Goal: Task Accomplishment & Management: Use online tool/utility

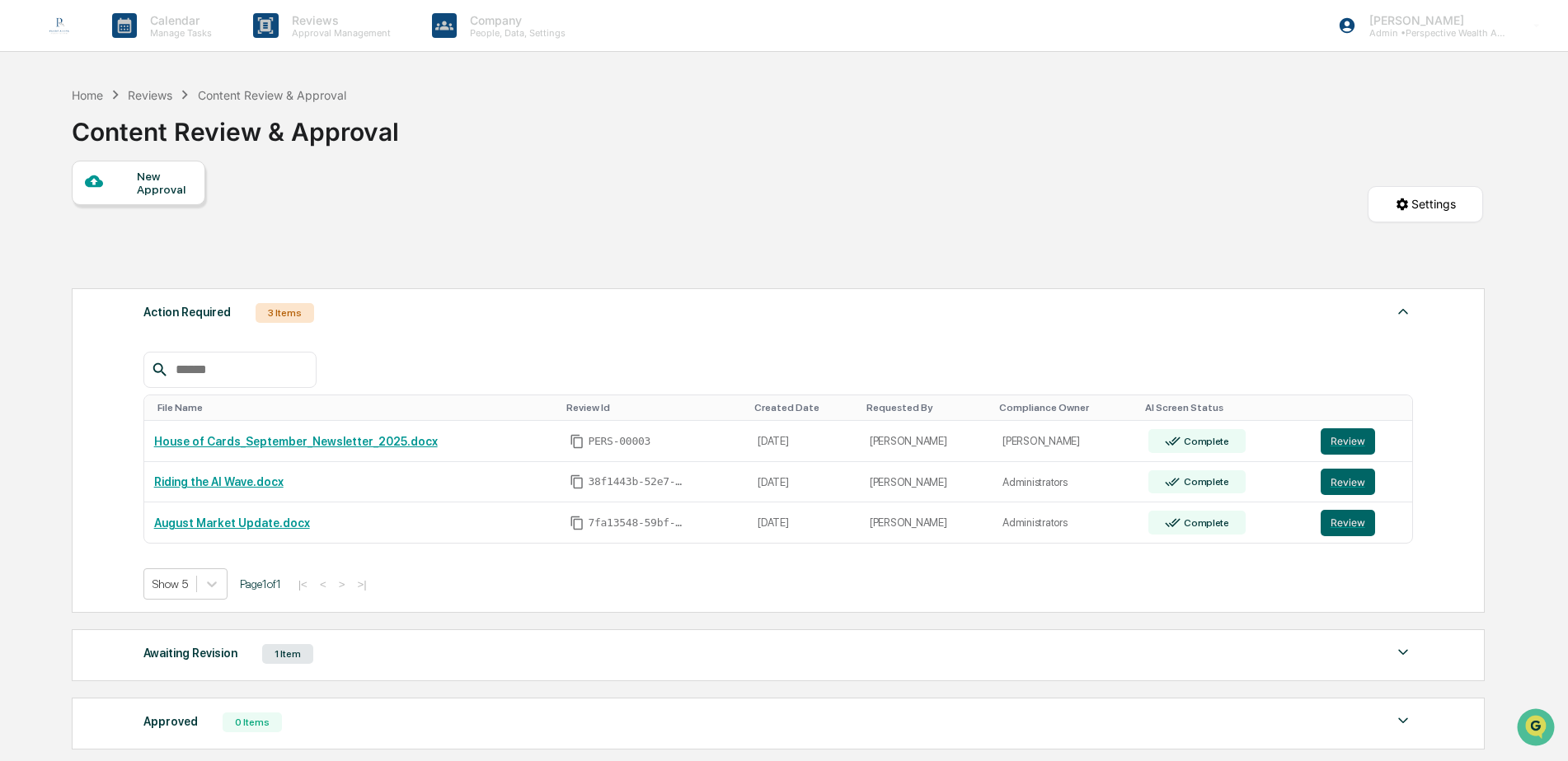
click at [153, 96] on div "Reviews" at bounding box center [149, 95] width 44 height 14
click at [152, 92] on div "Reviews" at bounding box center [149, 95] width 44 height 14
click at [236, 96] on div "Content Review & Approval" at bounding box center [272, 95] width 149 height 14
click at [162, 97] on div "Reviews" at bounding box center [149, 95] width 44 height 14
click at [83, 96] on div "Home" at bounding box center [86, 95] width 31 height 14
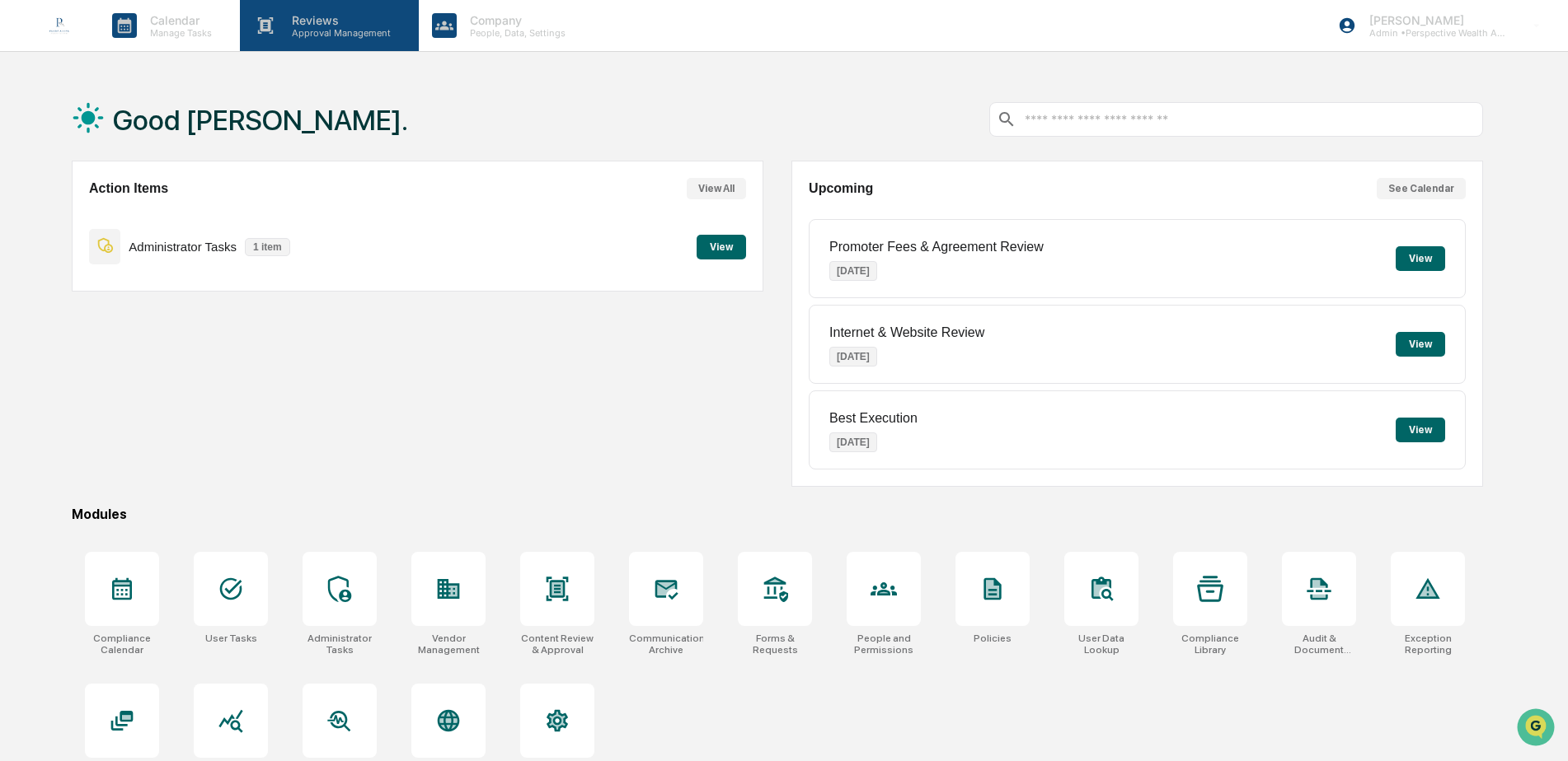
click at [343, 35] on p "Approval Management" at bounding box center [338, 33] width 120 height 12
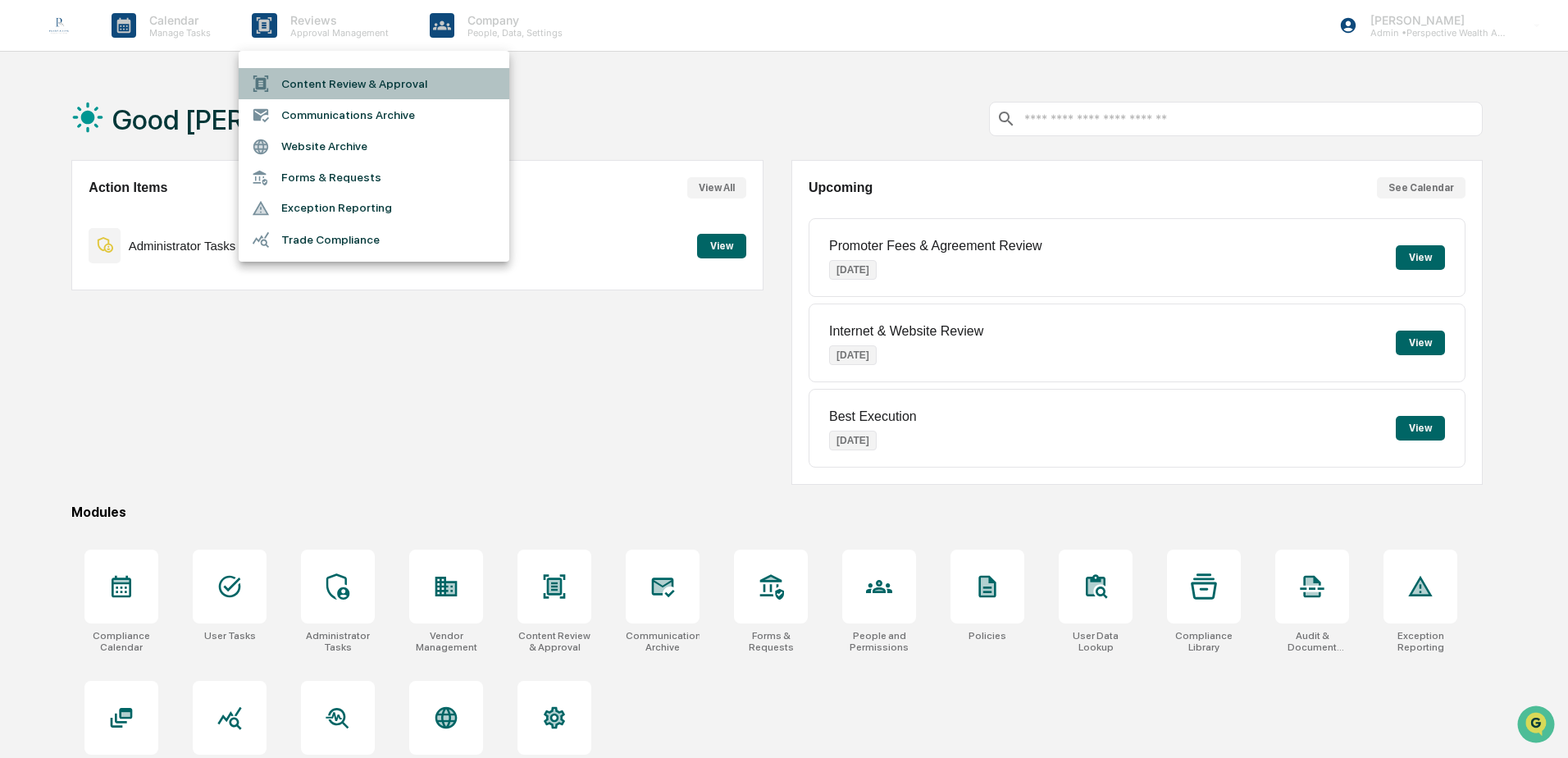
click at [345, 82] on li "Content Review & Approval" at bounding box center [374, 83] width 271 height 31
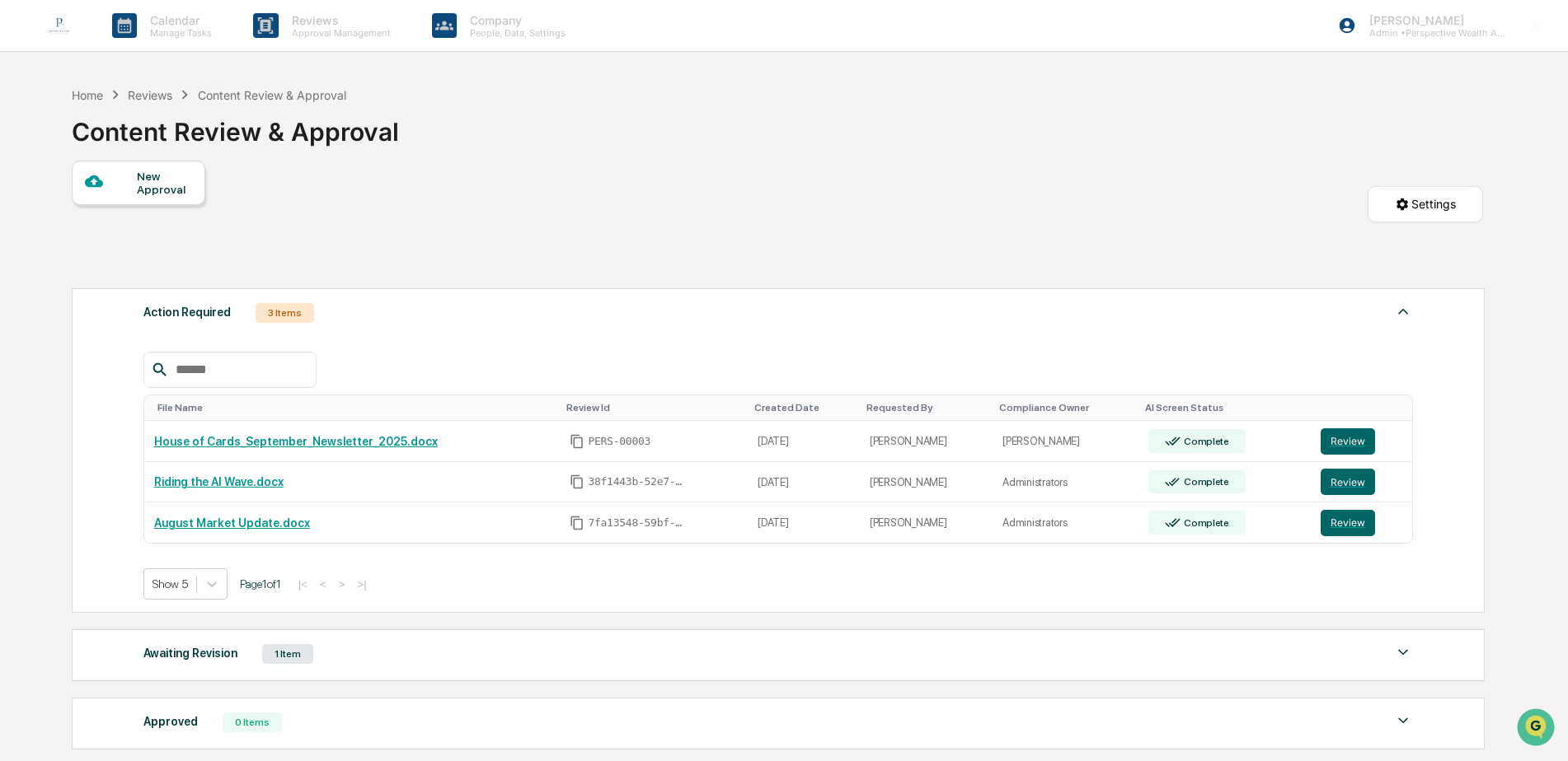
click at [1402, 305] on img at bounding box center [1403, 311] width 20 height 20
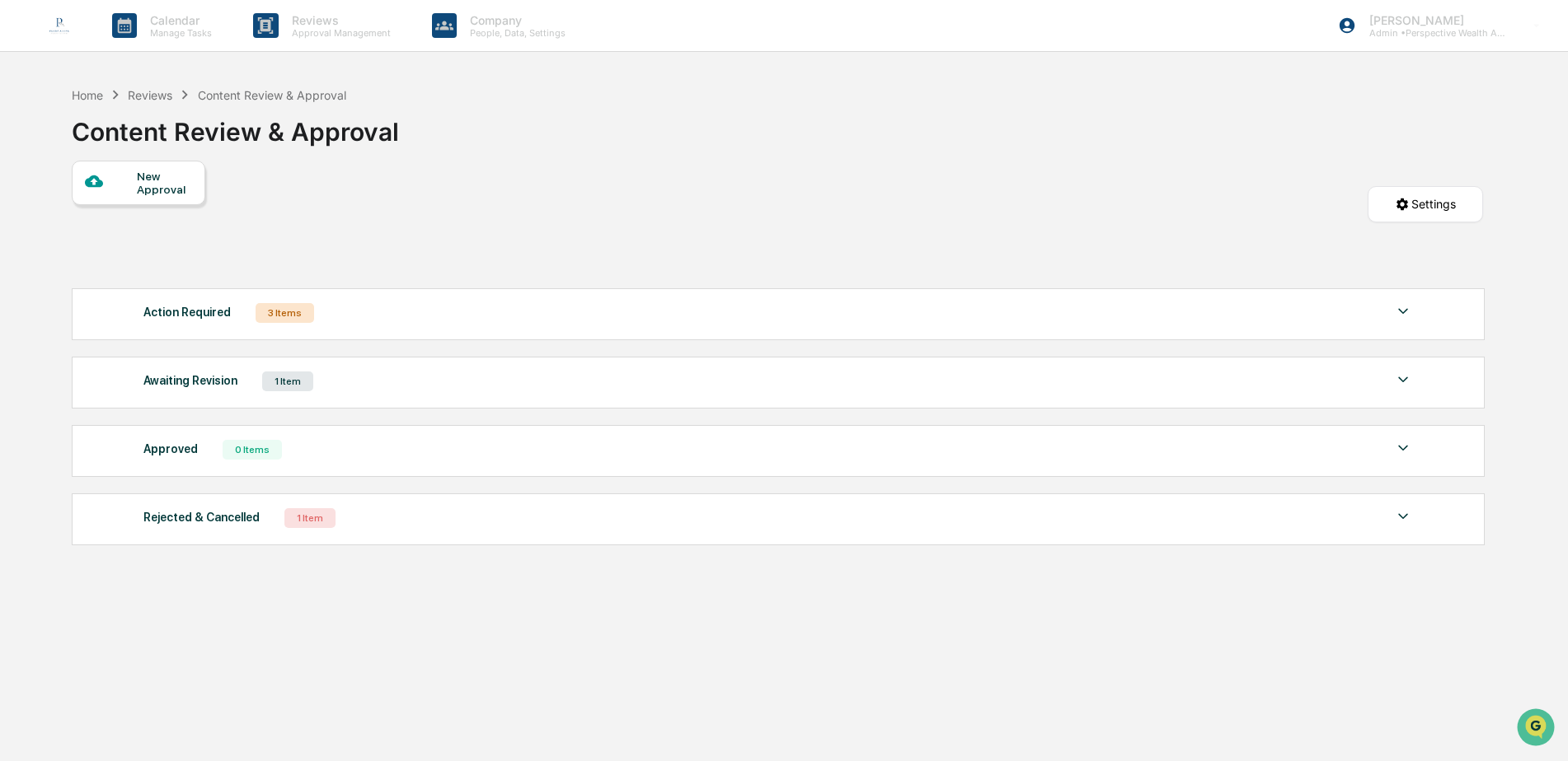
click at [368, 312] on div "Action Required 3 Items" at bounding box center [778, 312] width 1270 height 23
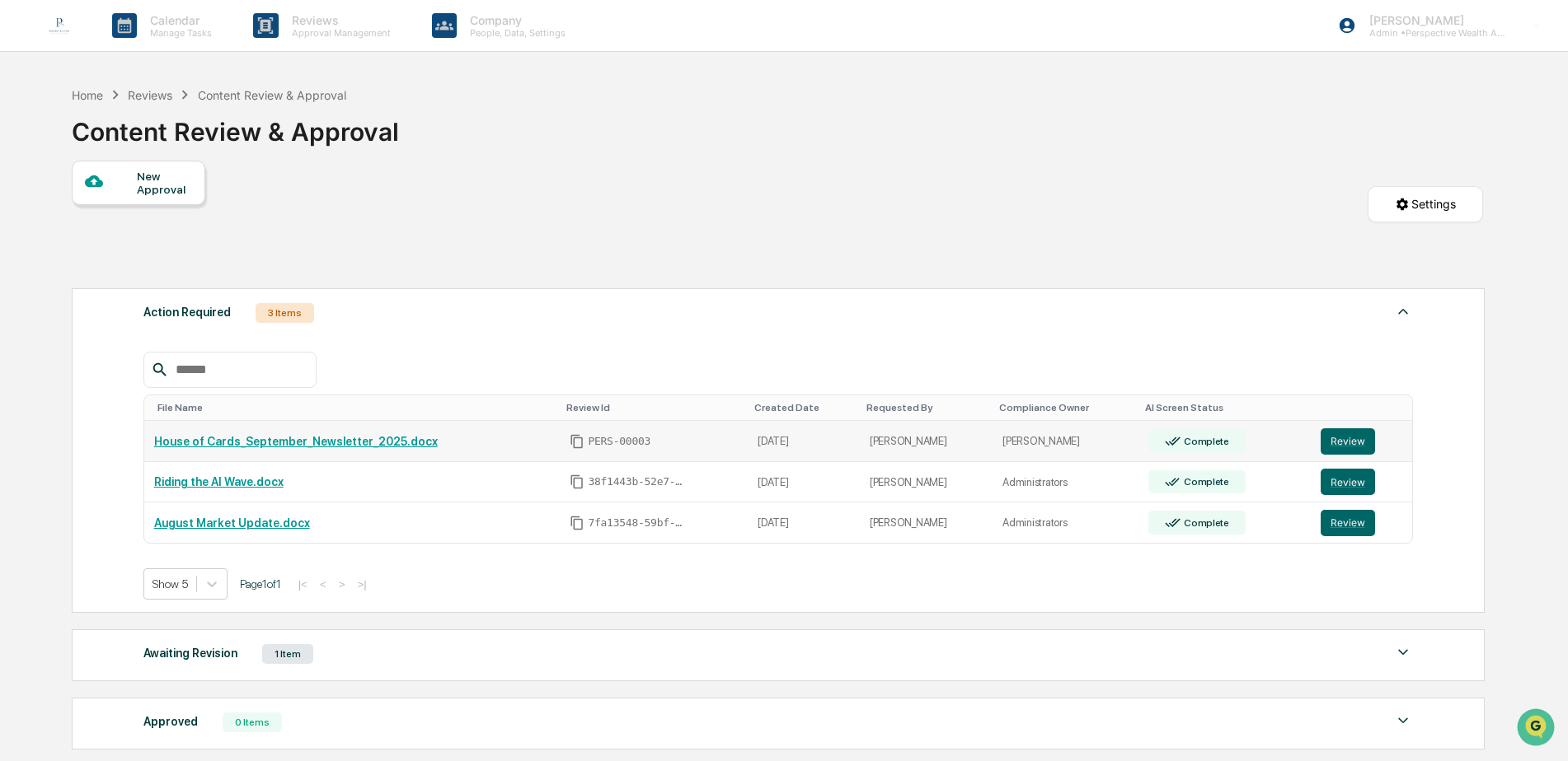
click at [395, 443] on link "House of Cards_September_Newsletter_2025.docx" at bounding box center [296, 441] width 284 height 13
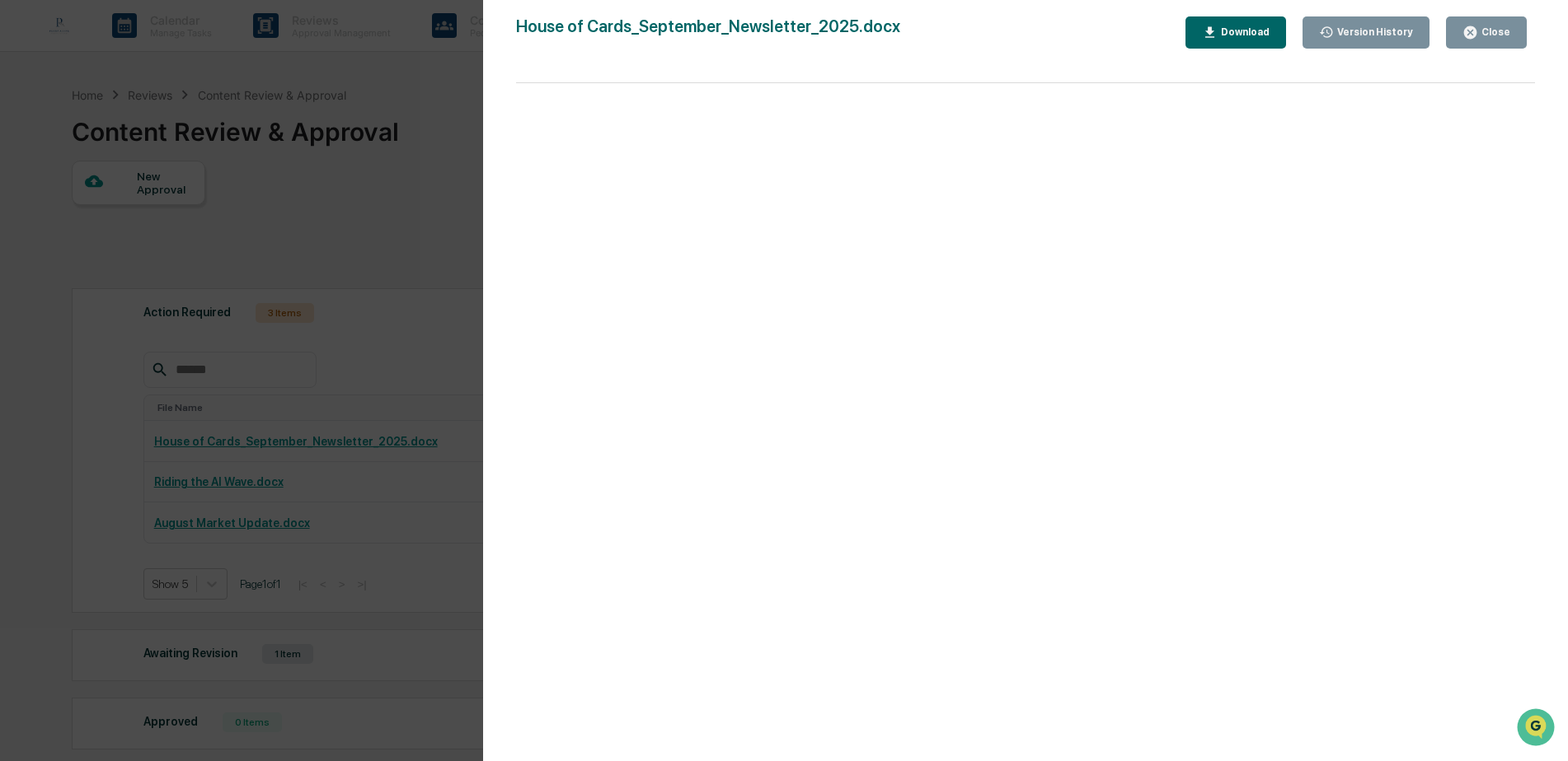
click at [1390, 31] on div "Version History" at bounding box center [1373, 32] width 79 height 12
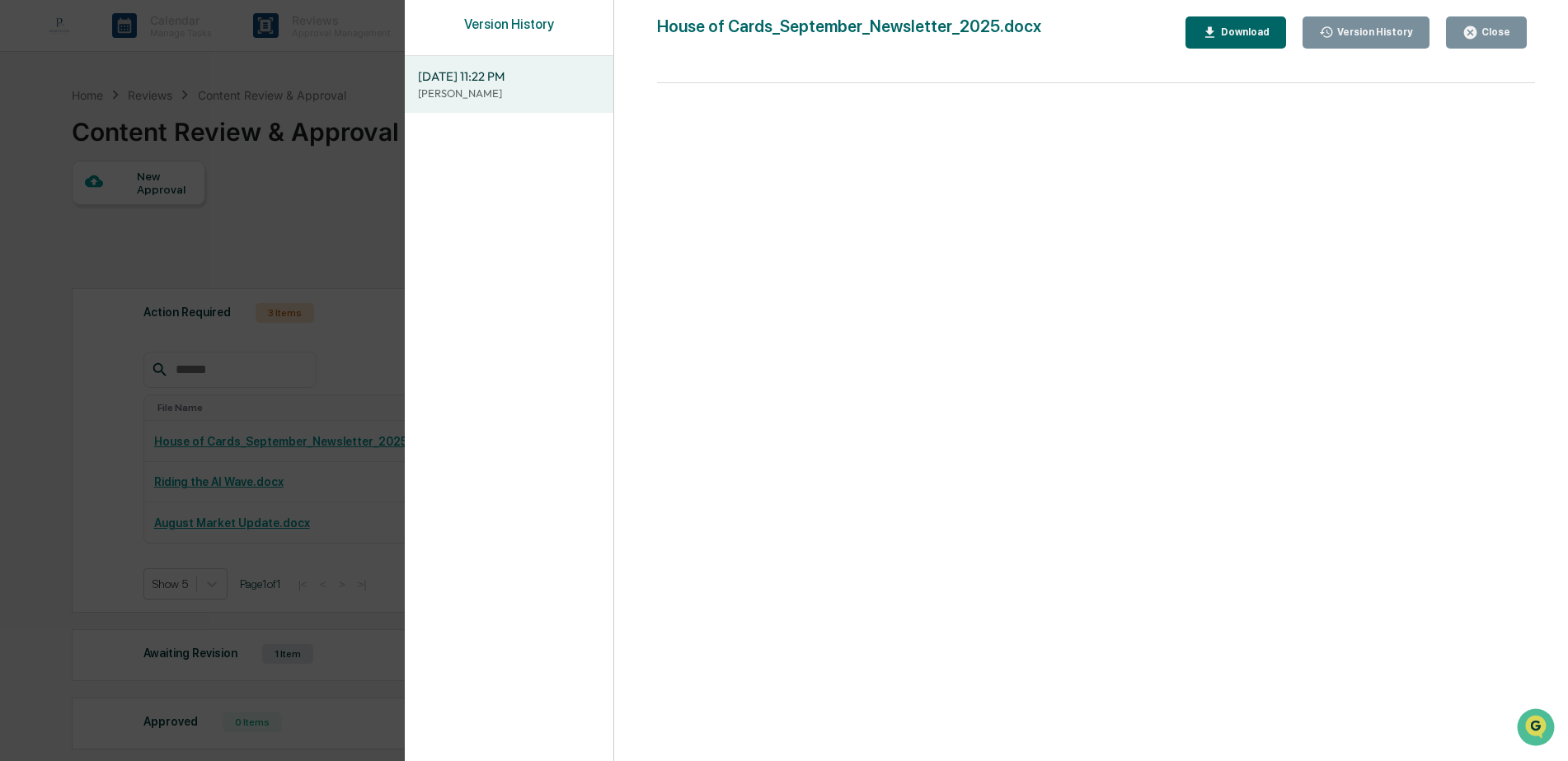
click at [1390, 31] on div "Version History" at bounding box center [1373, 32] width 79 height 12
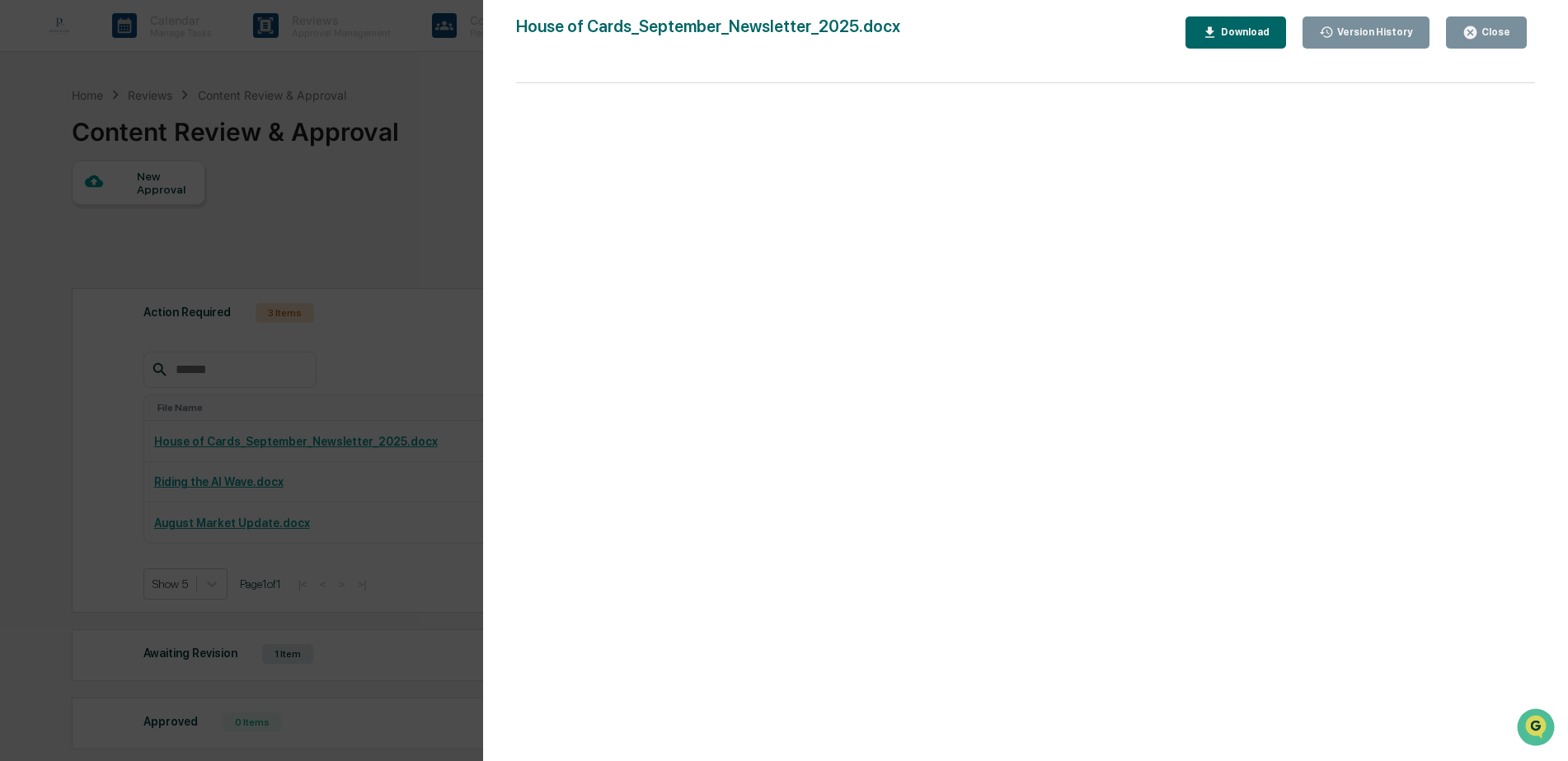
click at [1390, 31] on div "Version History" at bounding box center [1373, 32] width 79 height 12
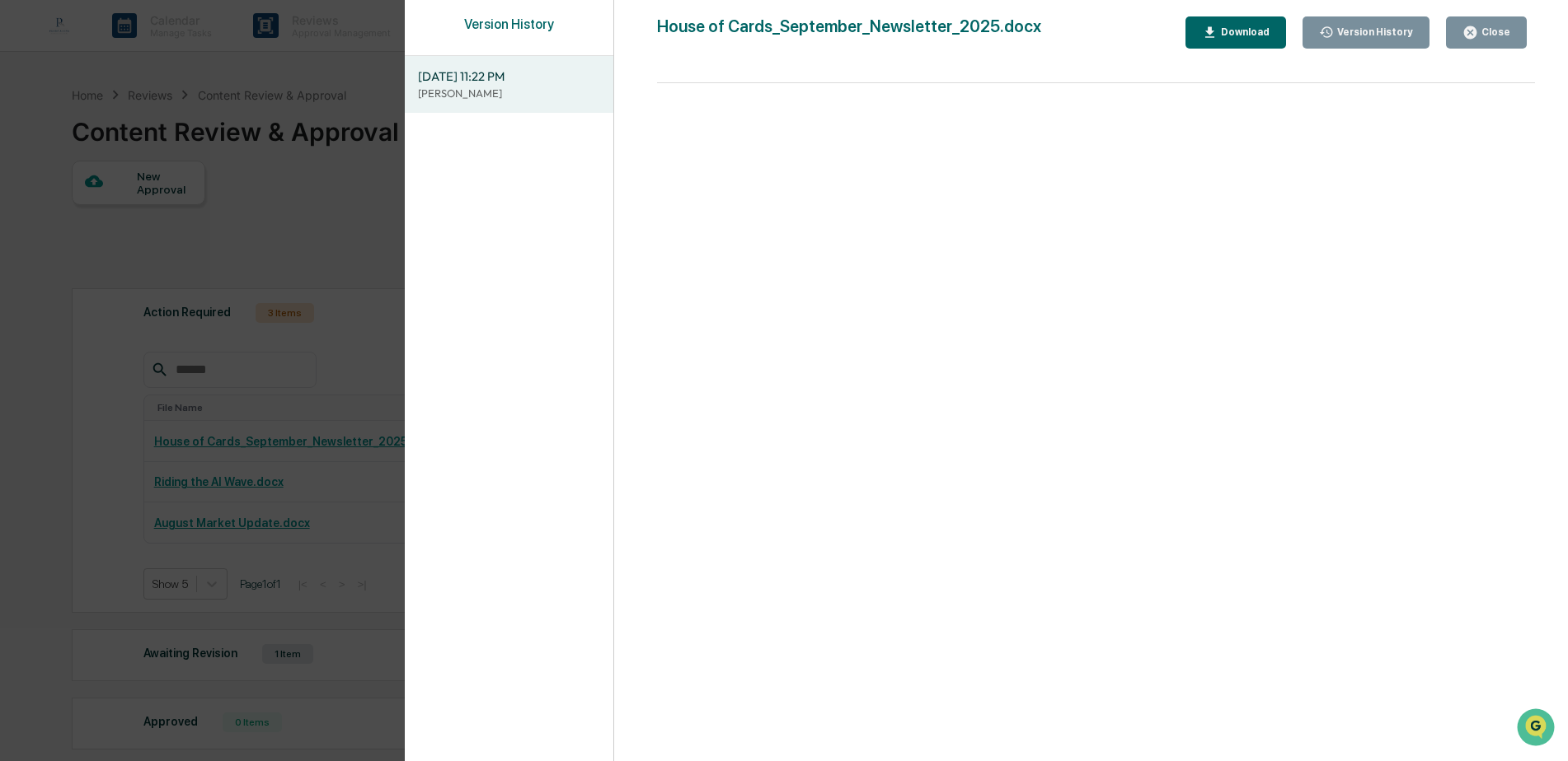
click at [1390, 31] on div "Version History" at bounding box center [1373, 32] width 79 height 12
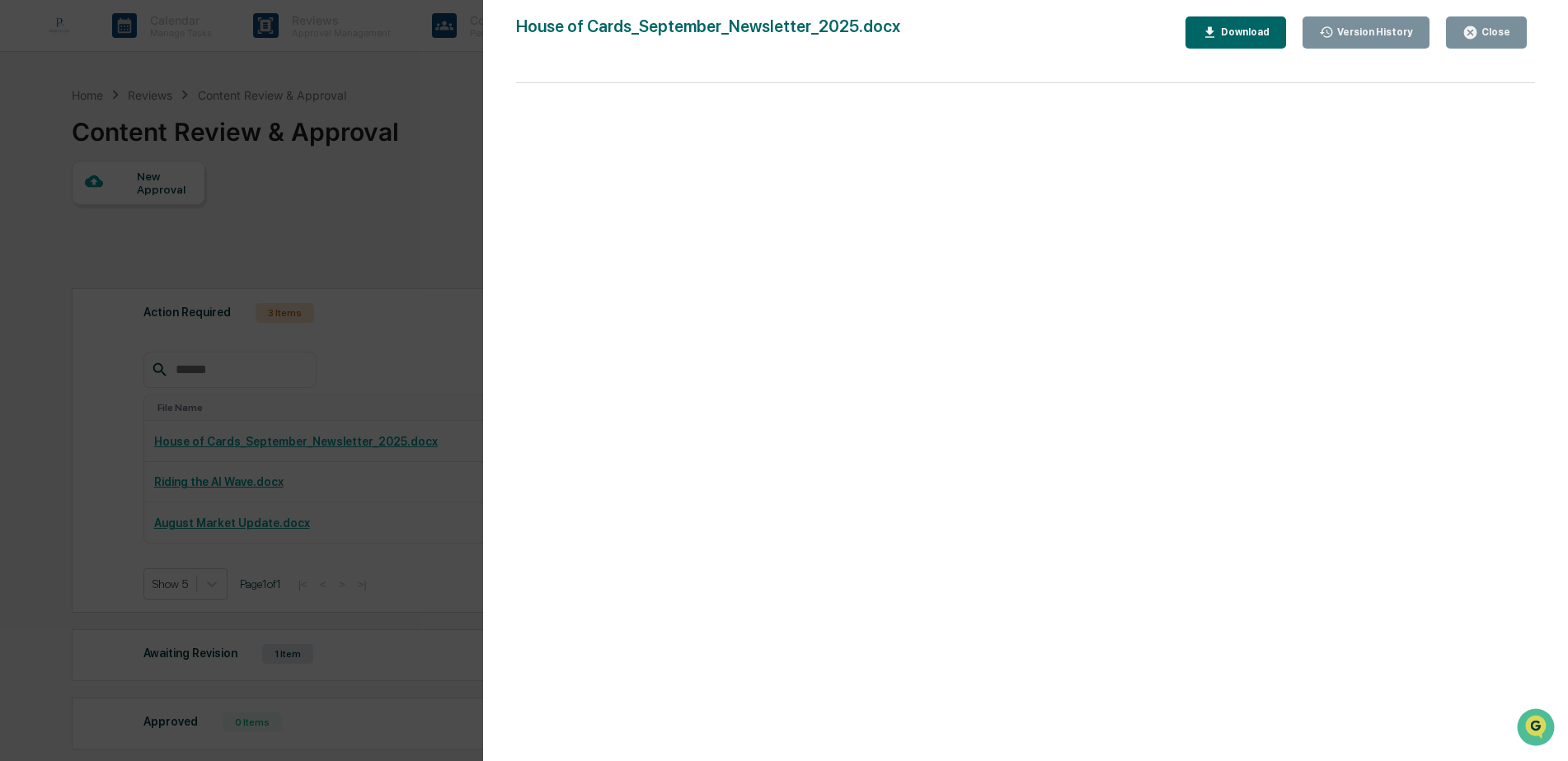
click at [1504, 35] on div "Close" at bounding box center [1494, 32] width 32 height 12
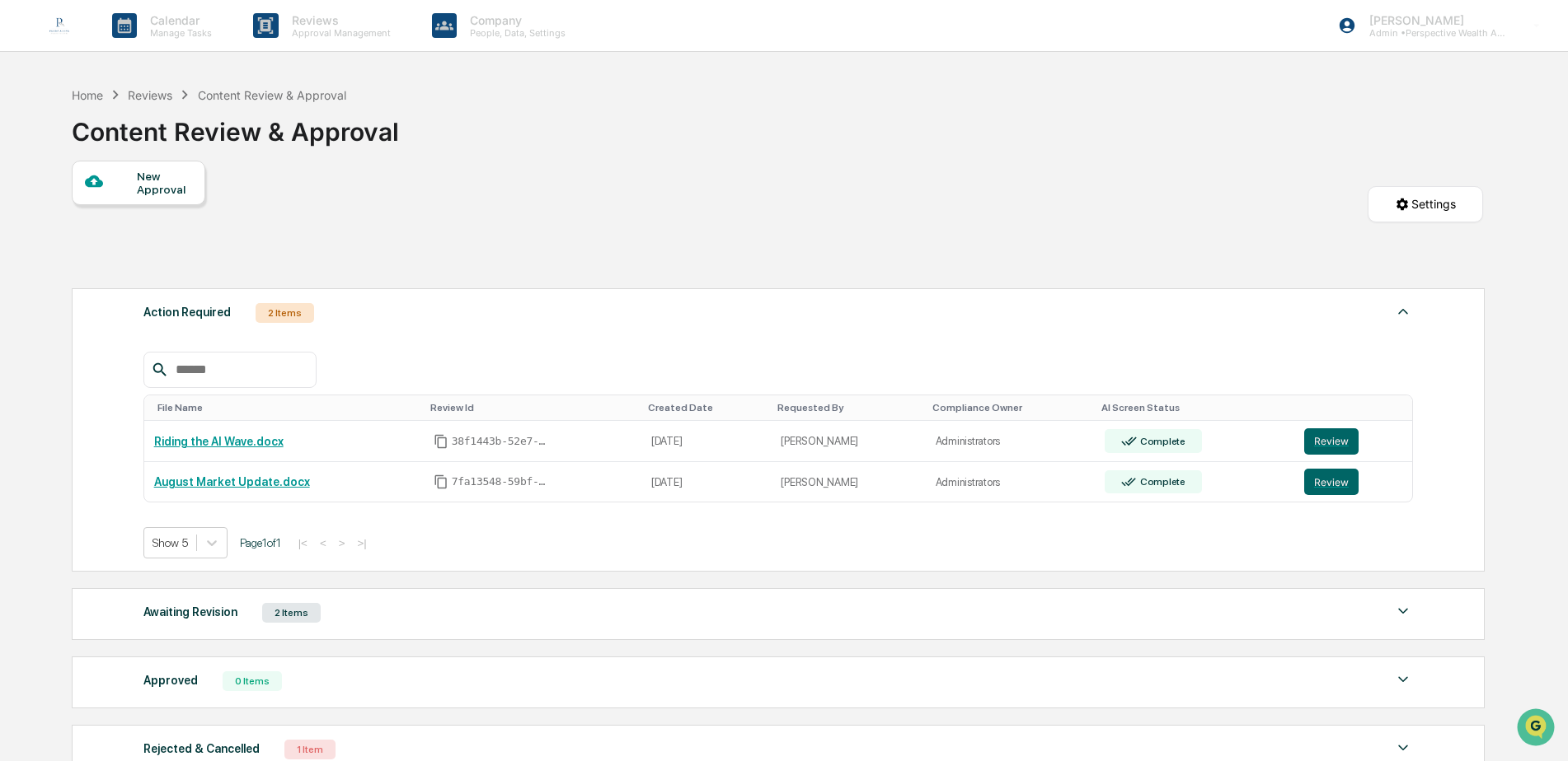
click at [237, 619] on div "Awaiting Revision 2 Items" at bounding box center [778, 612] width 1270 height 23
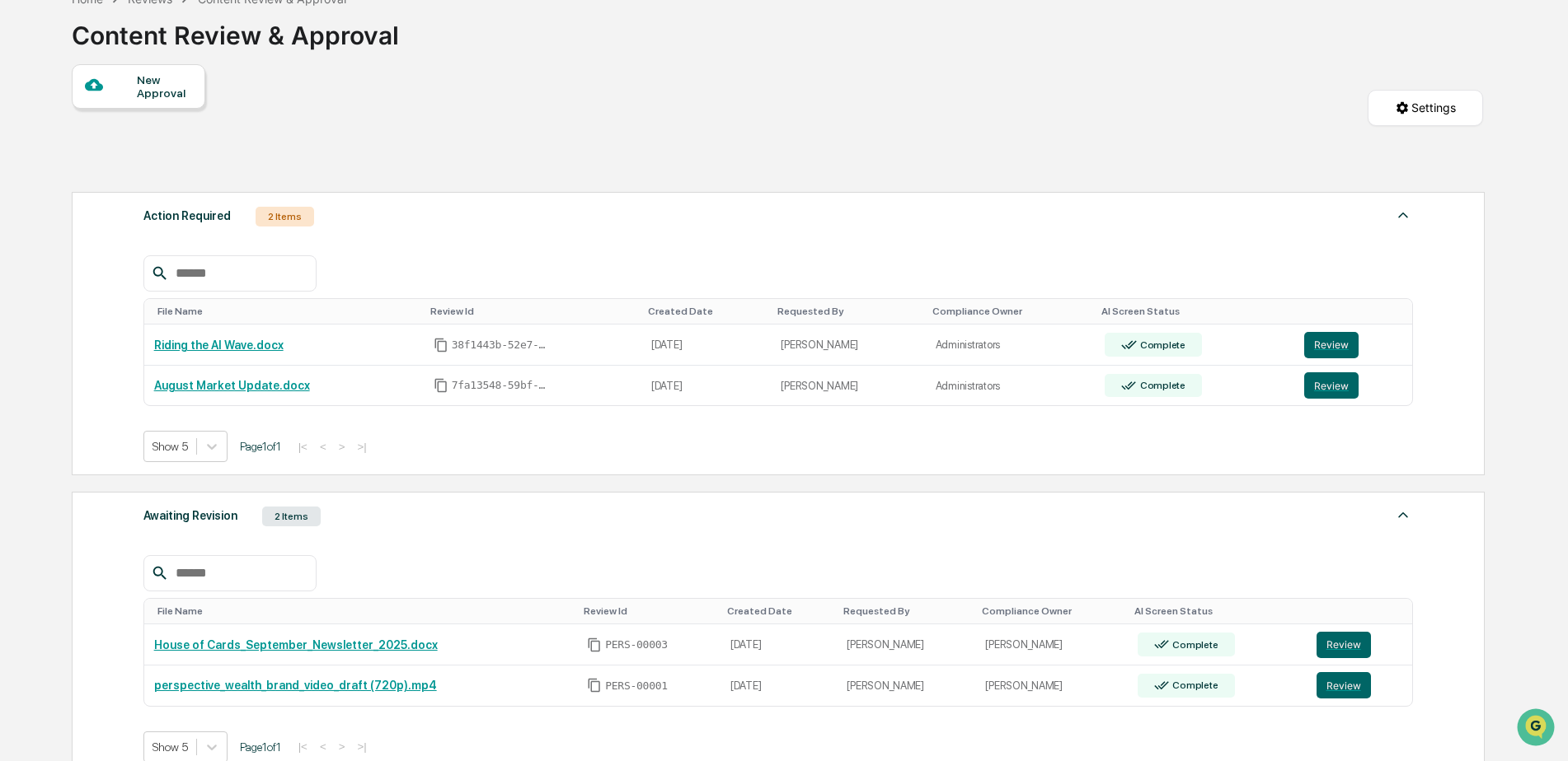
scroll to position [164, 0]
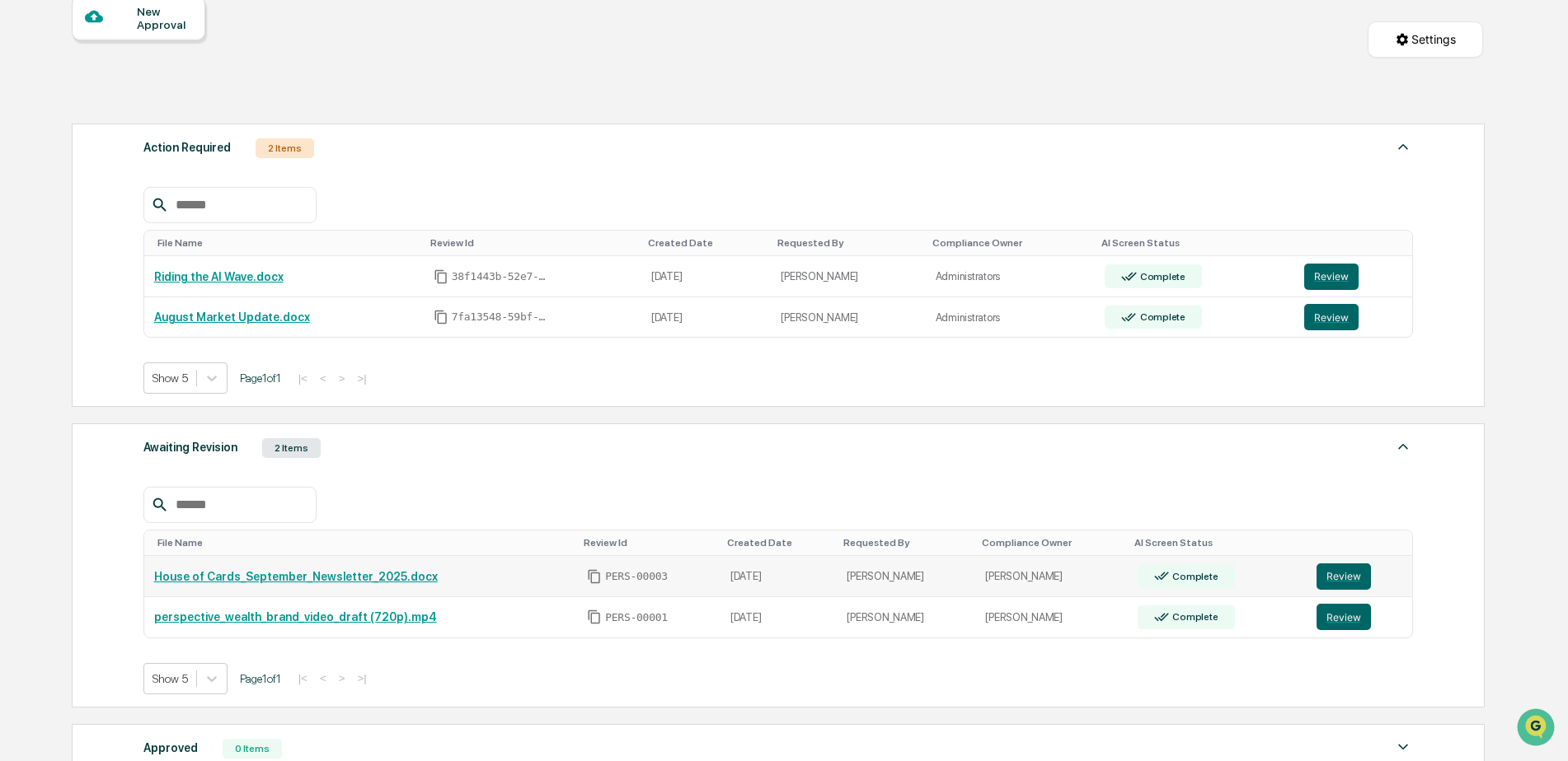
click at [342, 579] on link "House of Cards_September_Newsletter_2025.docx" at bounding box center [296, 576] width 284 height 13
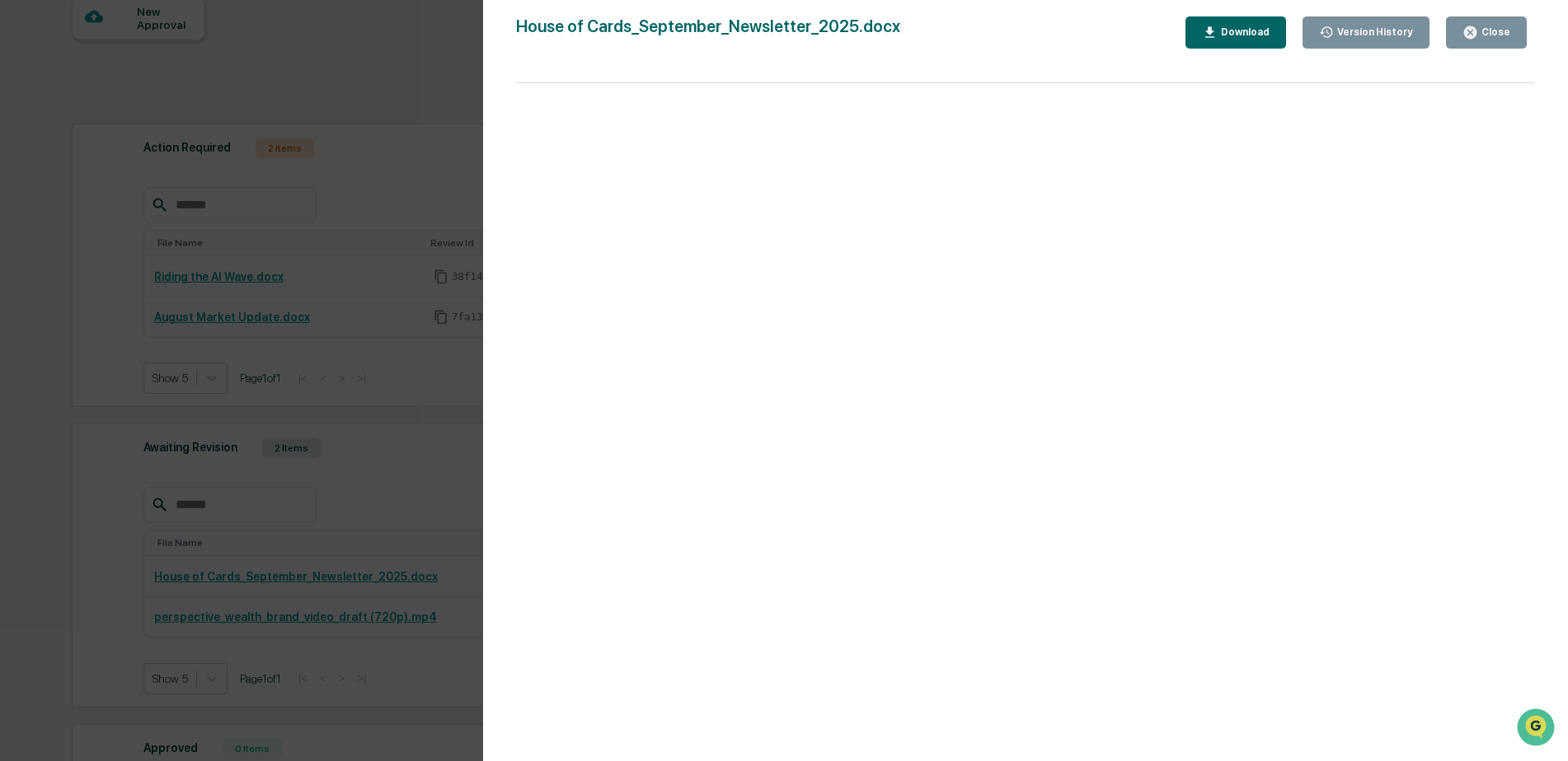
click at [1388, 29] on div "Version History" at bounding box center [1373, 32] width 79 height 12
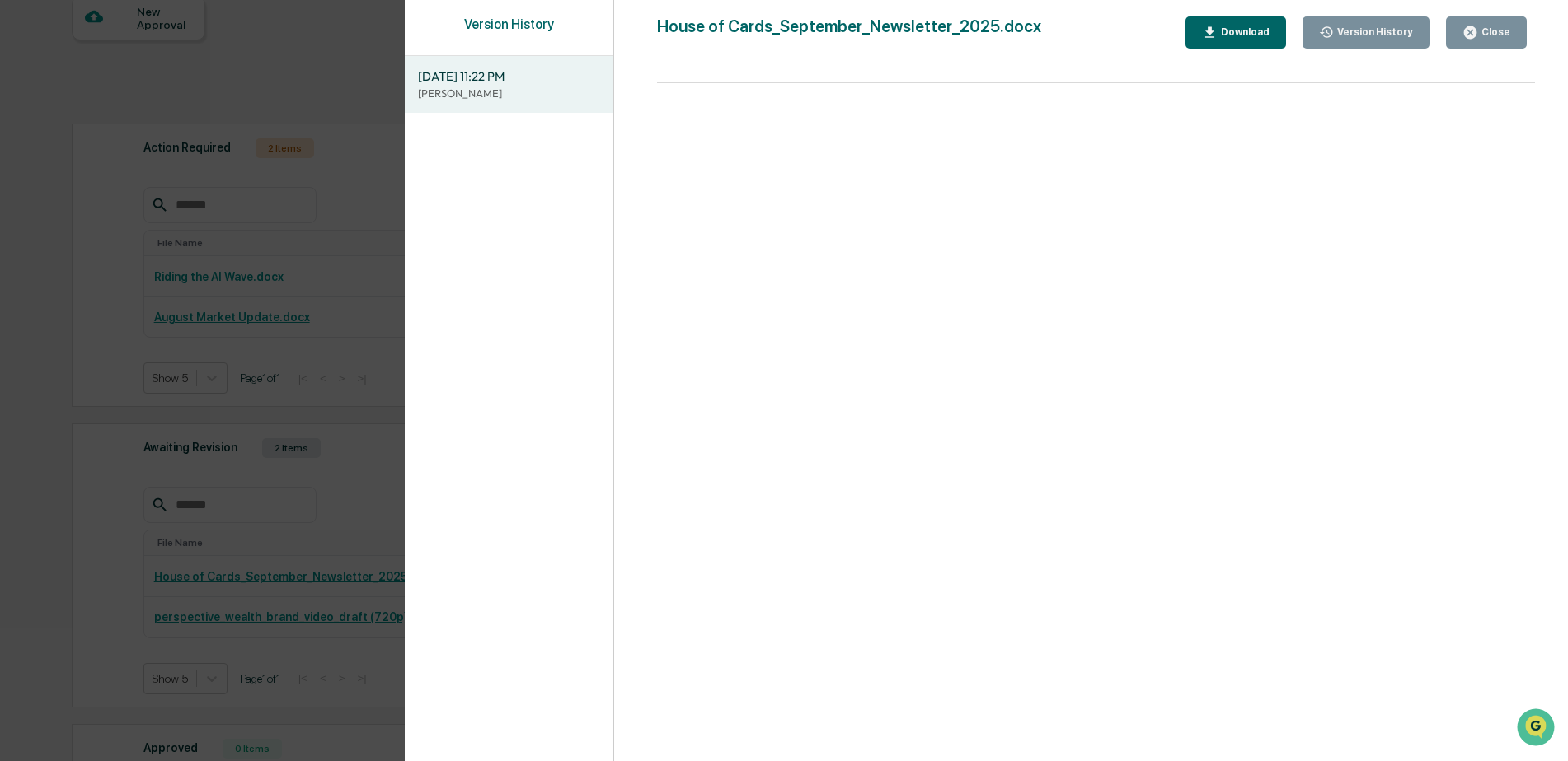
click at [1388, 29] on div "Version History" at bounding box center [1373, 32] width 79 height 12
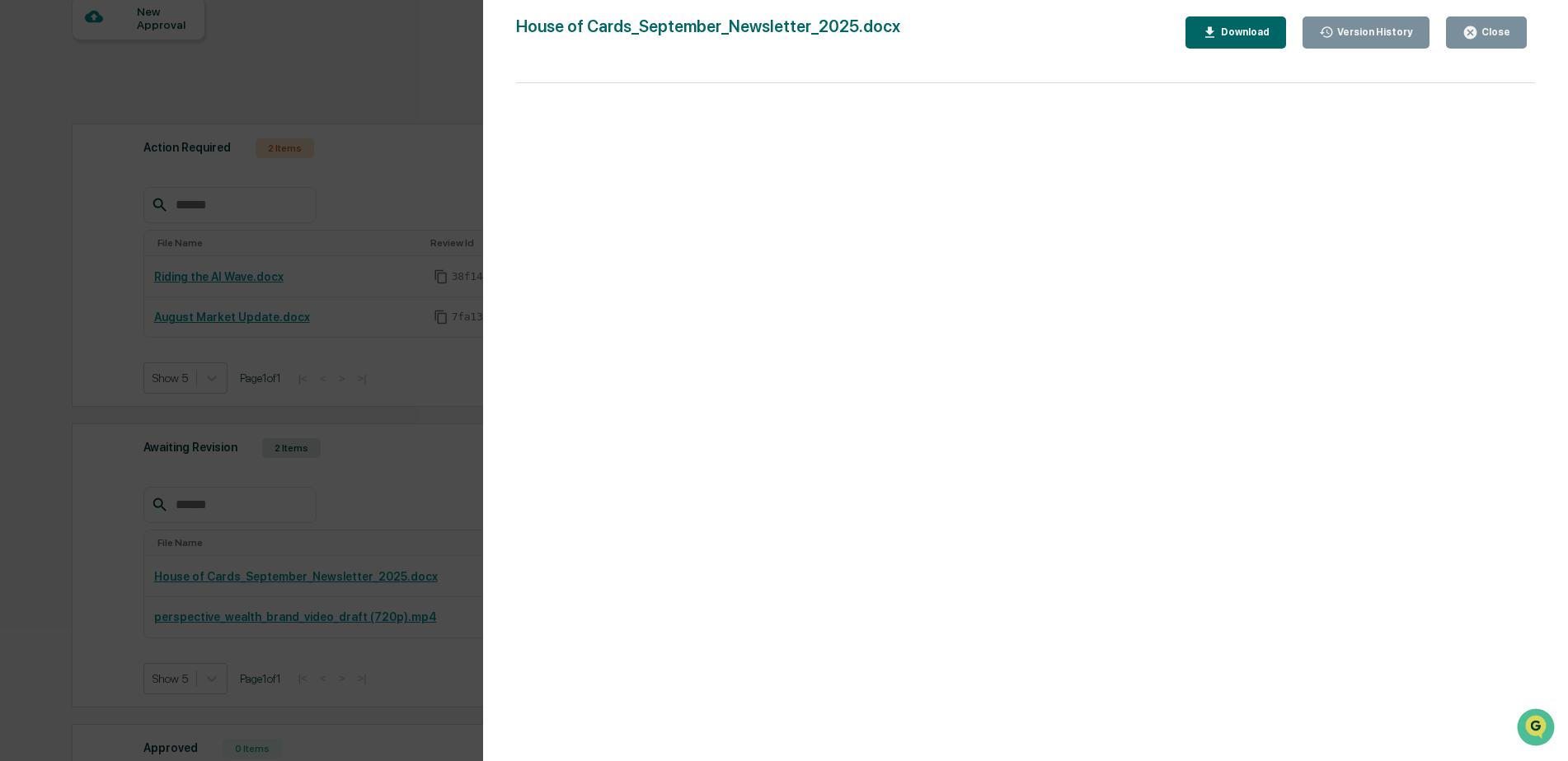
click at [1496, 26] on div "Close" at bounding box center [1494, 32] width 32 height 12
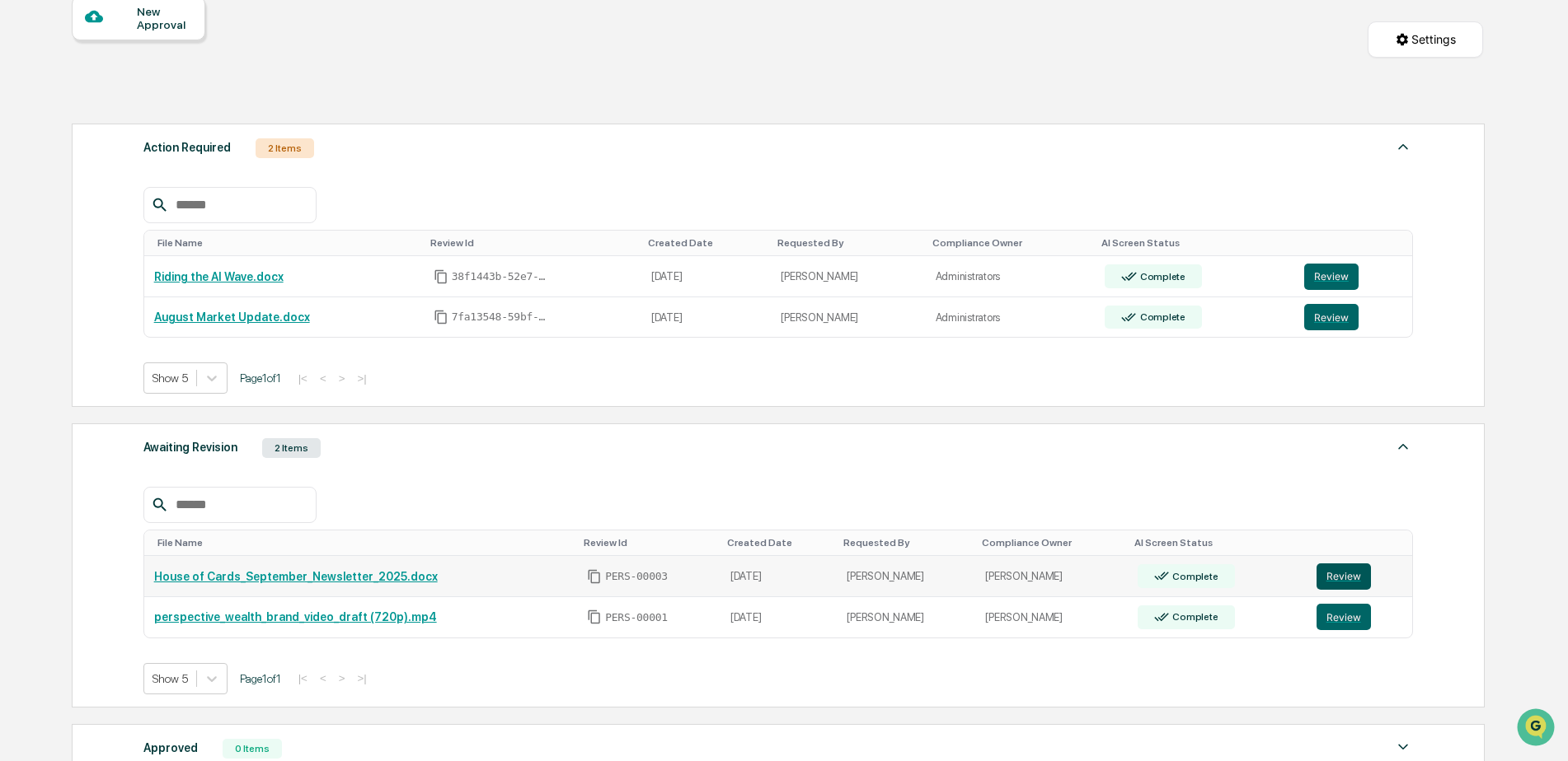
click at [1340, 571] on button "Review" at bounding box center [1343, 576] width 55 height 26
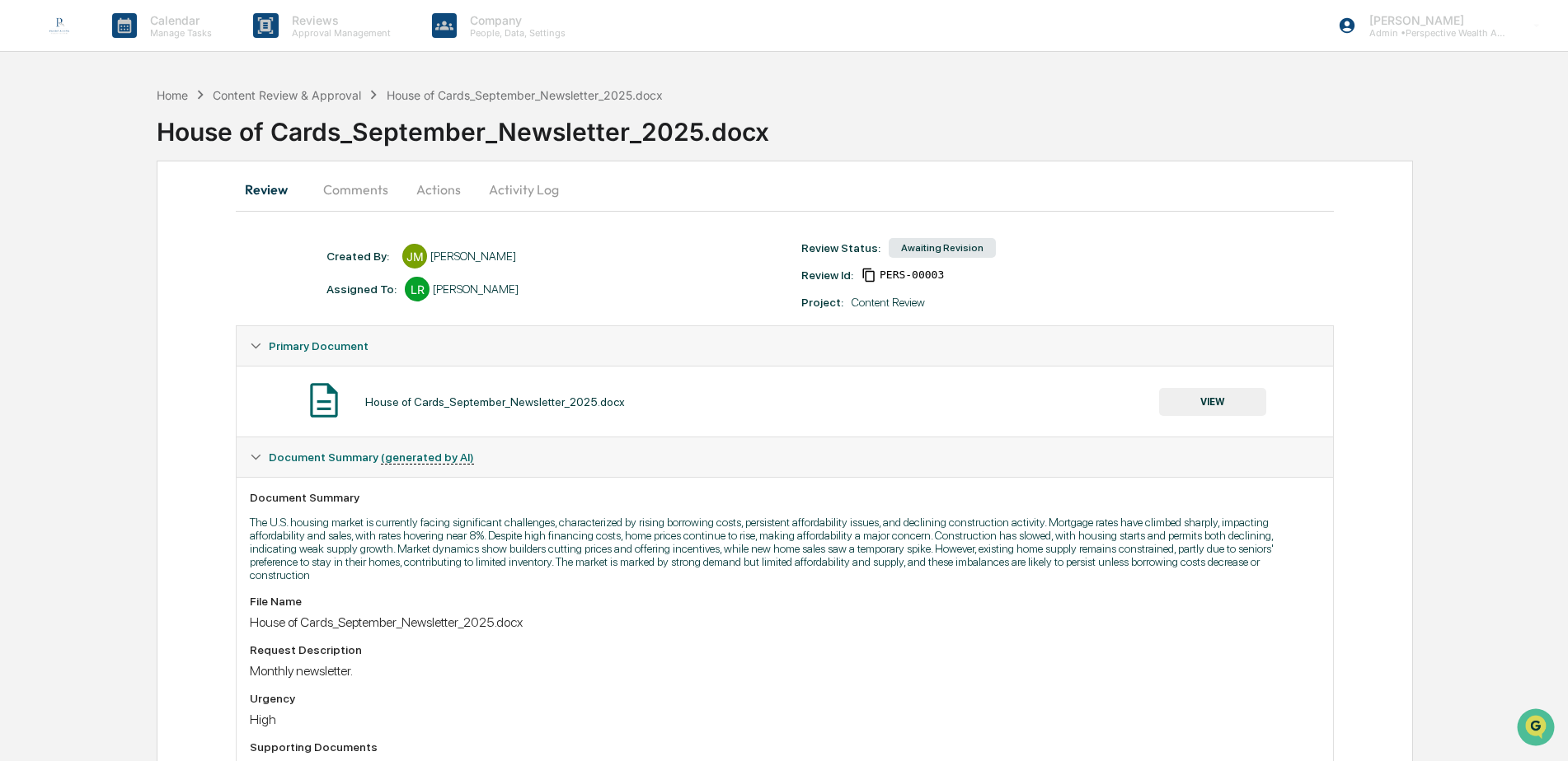
click at [1215, 404] on button "VIEW" at bounding box center [1213, 401] width 107 height 28
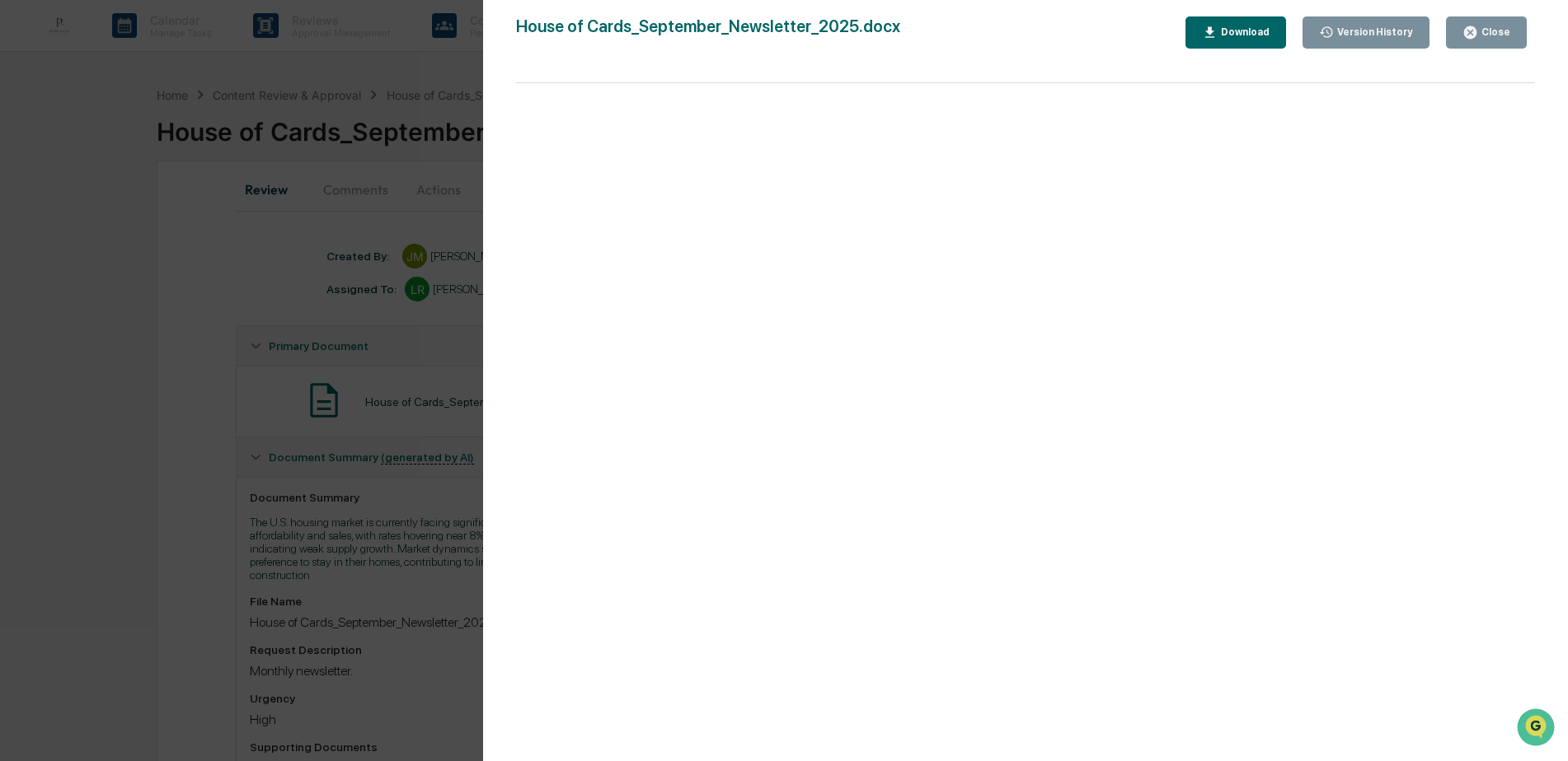
click at [1495, 30] on div "Close" at bounding box center [1494, 32] width 32 height 12
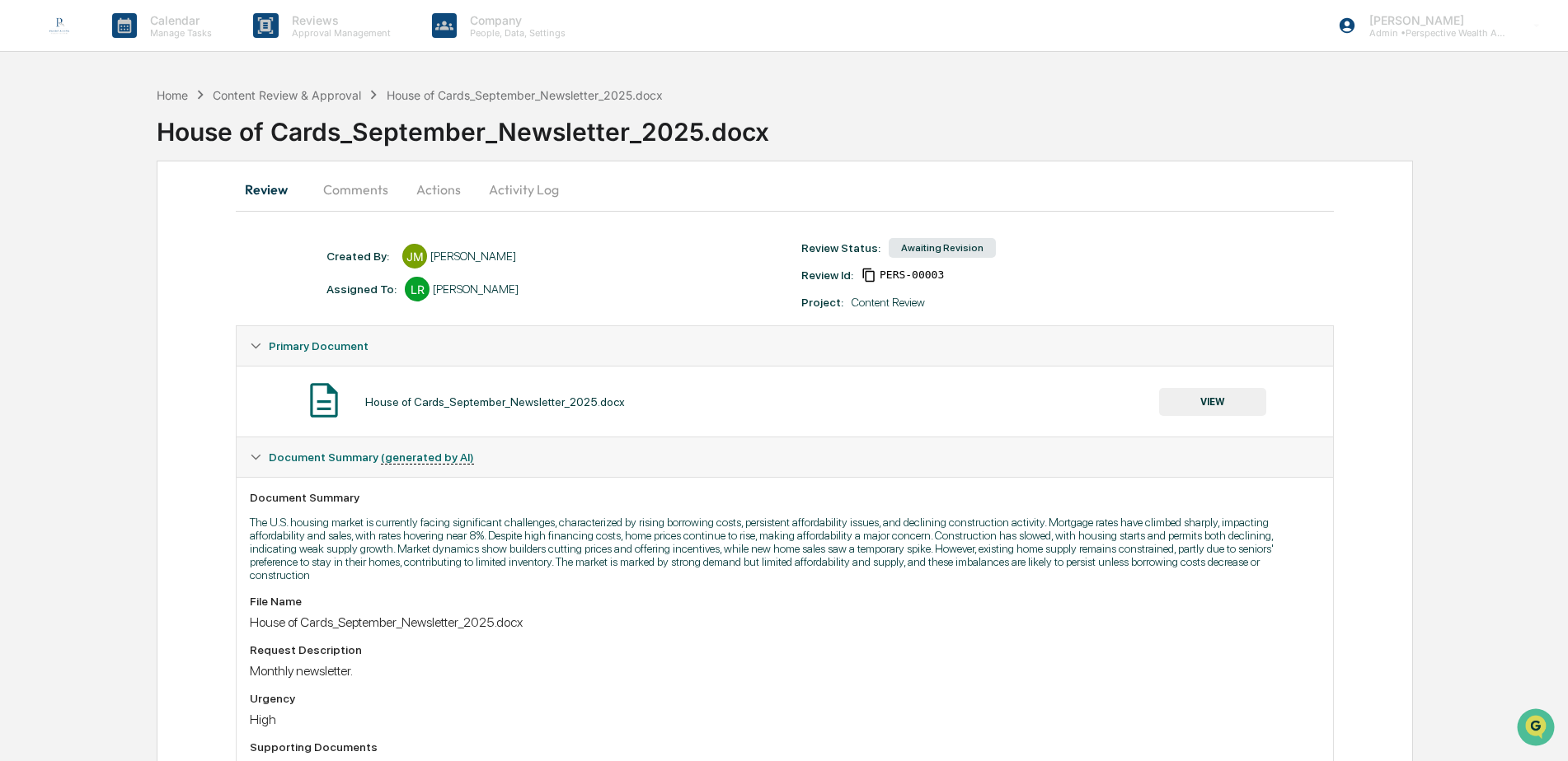
click at [348, 185] on button "Comments" at bounding box center [355, 189] width 91 height 39
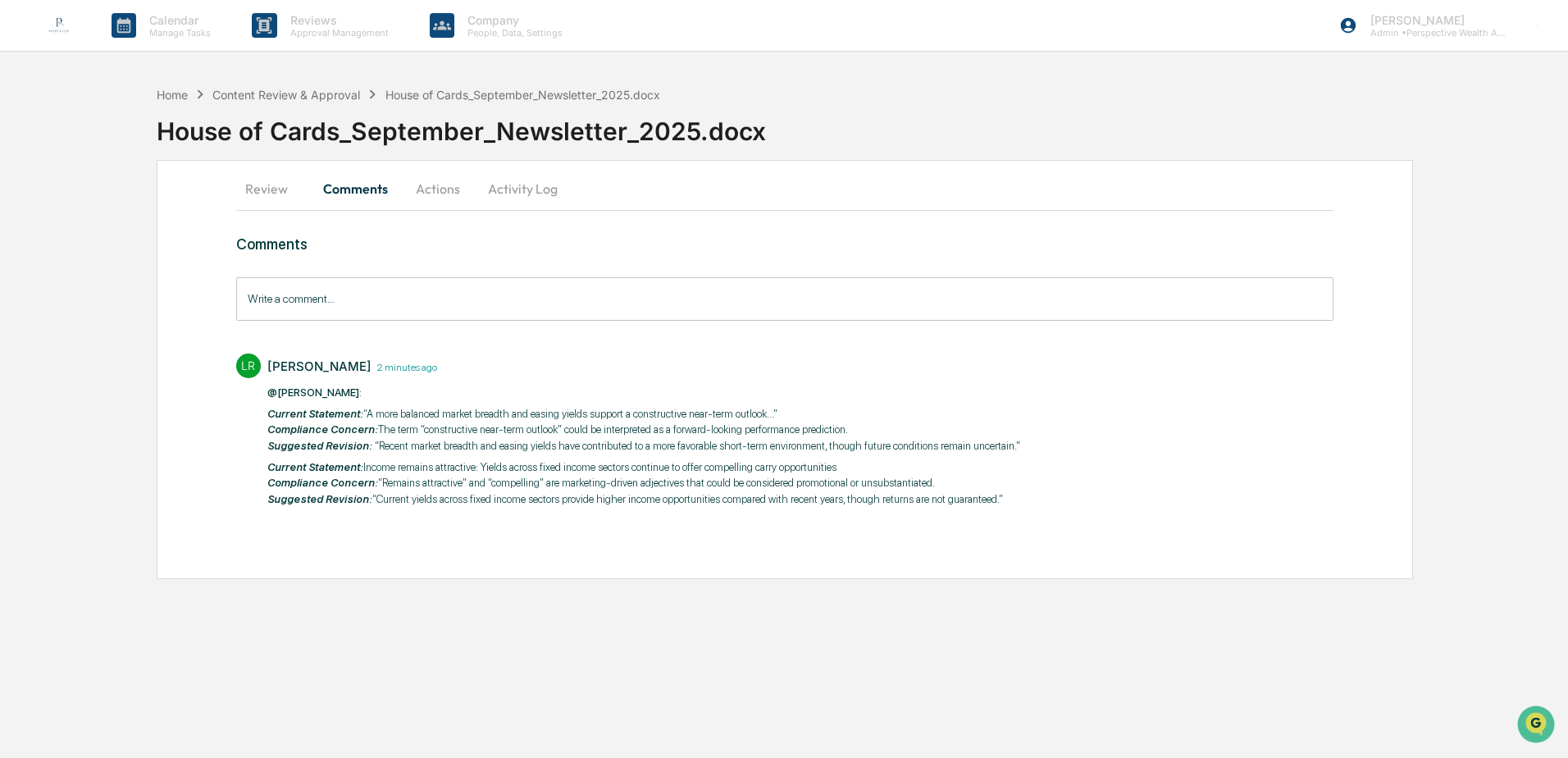
click at [431, 188] on button "Actions" at bounding box center [438, 188] width 74 height 39
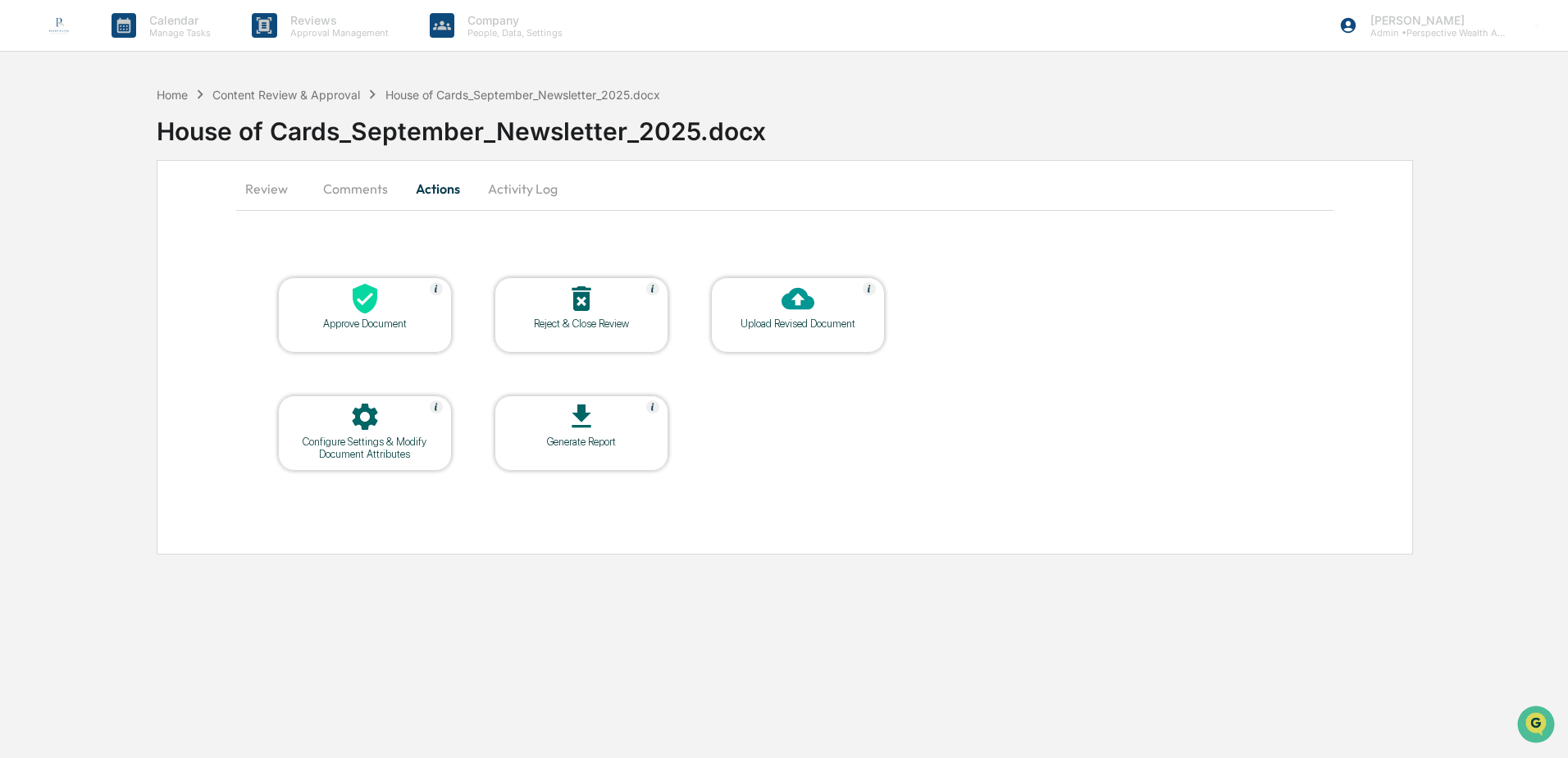
click at [364, 181] on button "Comments" at bounding box center [355, 188] width 91 height 39
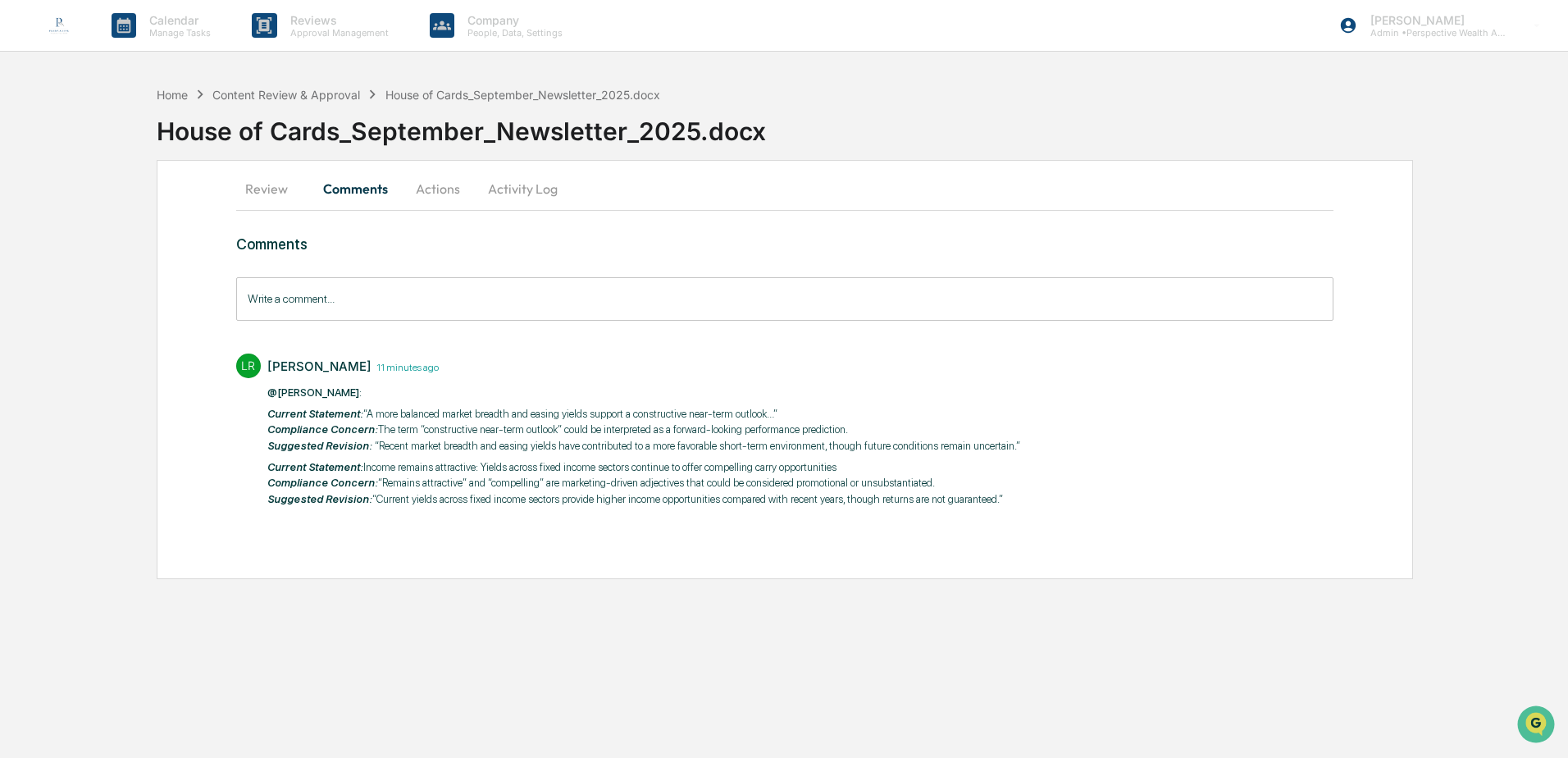
click at [440, 185] on button "Actions" at bounding box center [438, 188] width 74 height 39
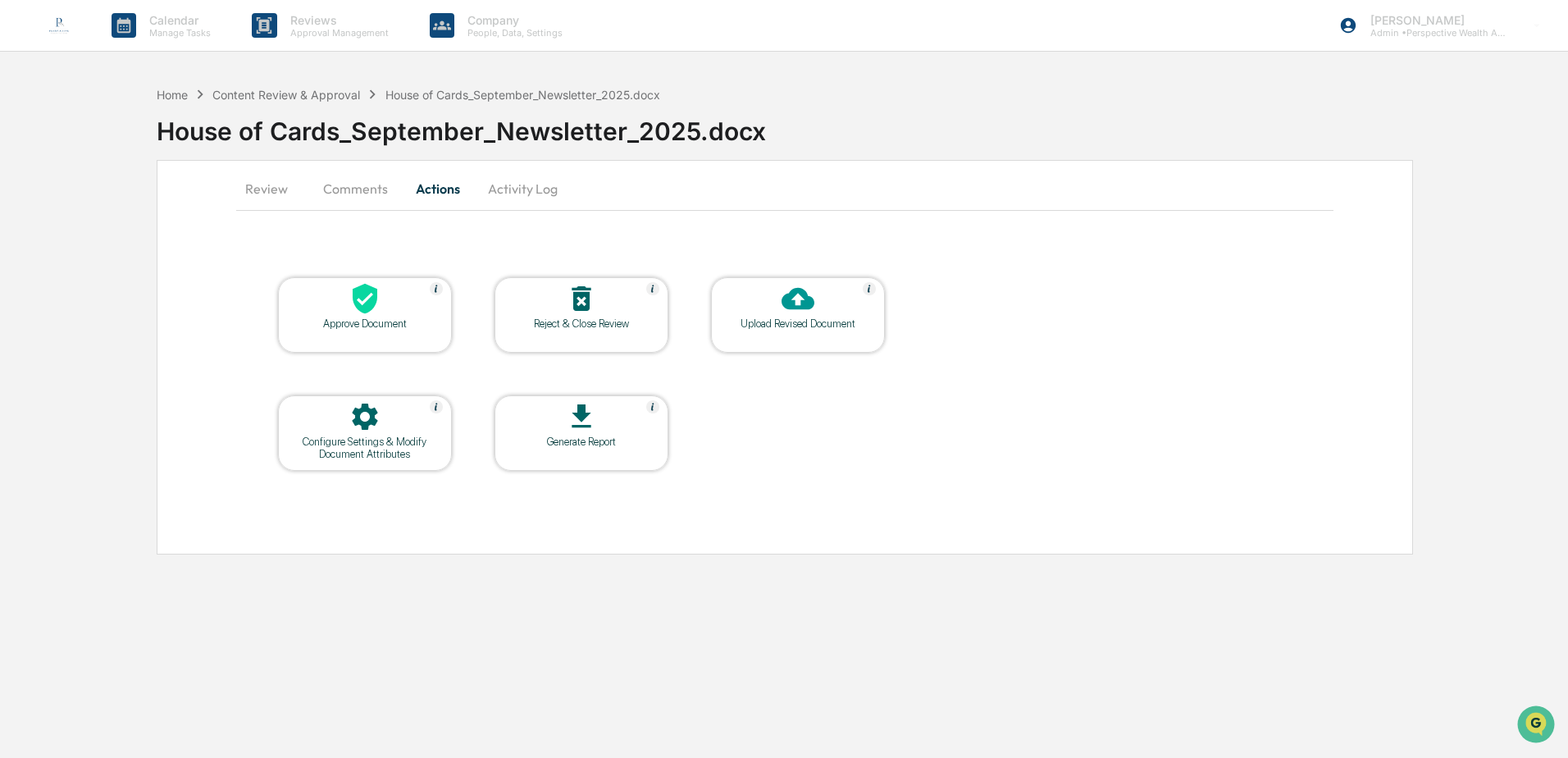
click at [810, 315] on div at bounding box center [798, 300] width 164 height 35
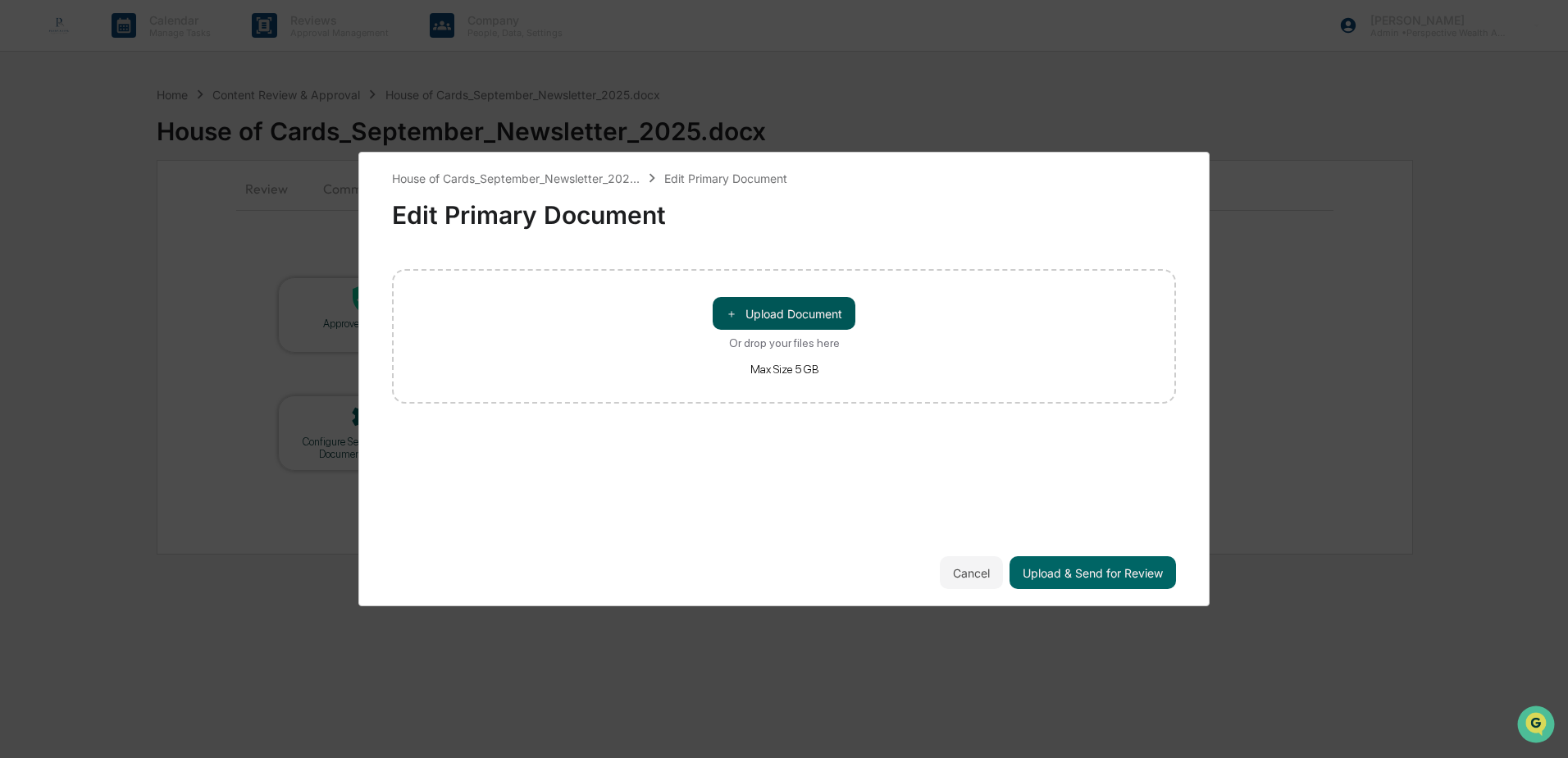
click at [812, 315] on button "＋ Upload Document" at bounding box center [784, 313] width 143 height 33
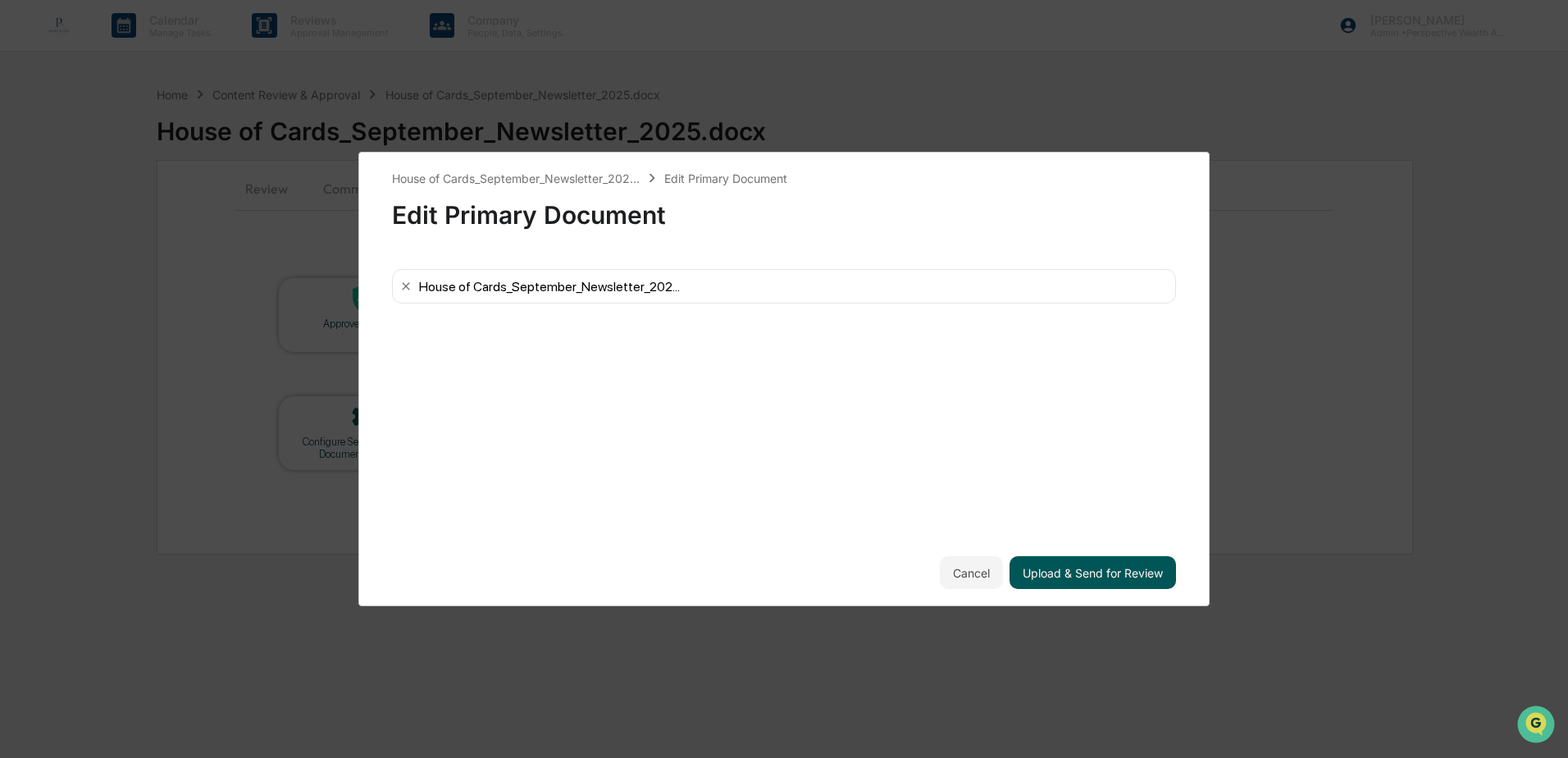
click at [1116, 577] on button "Upload & Send for Review" at bounding box center [1093, 572] width 166 height 33
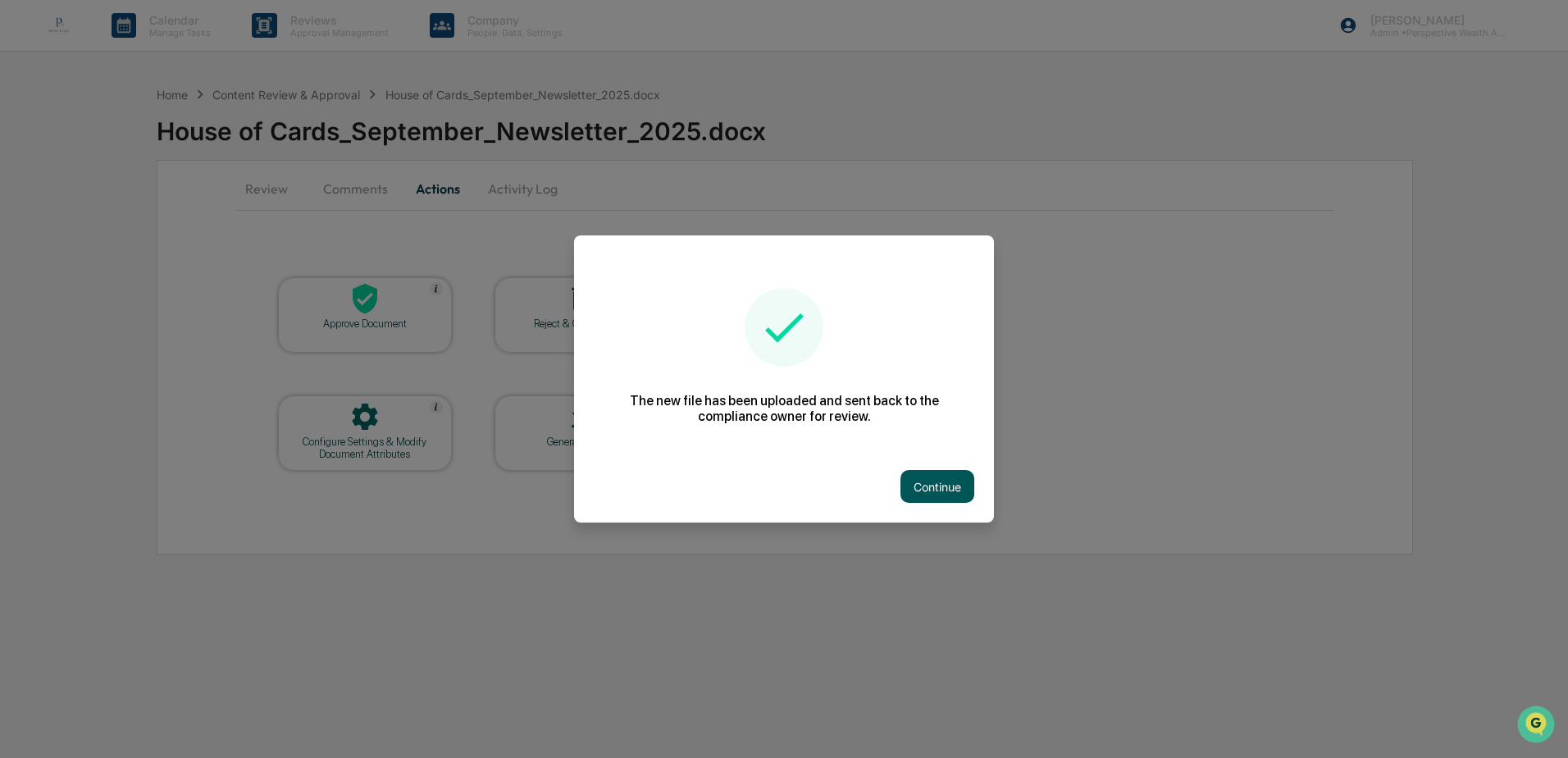
click at [921, 482] on button "Continue" at bounding box center [937, 486] width 74 height 33
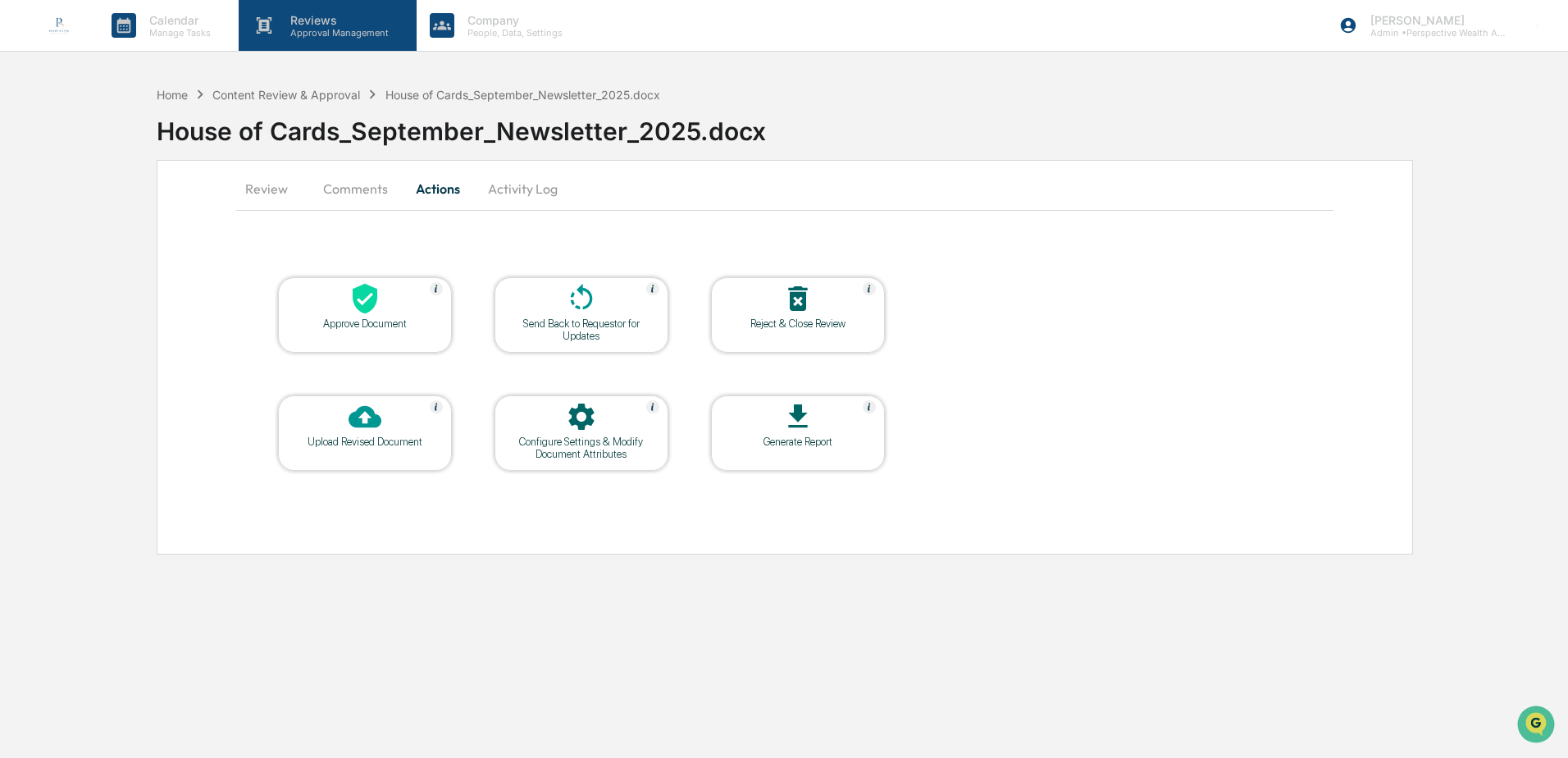
click at [315, 28] on p "Approval Management" at bounding box center [337, 33] width 119 height 12
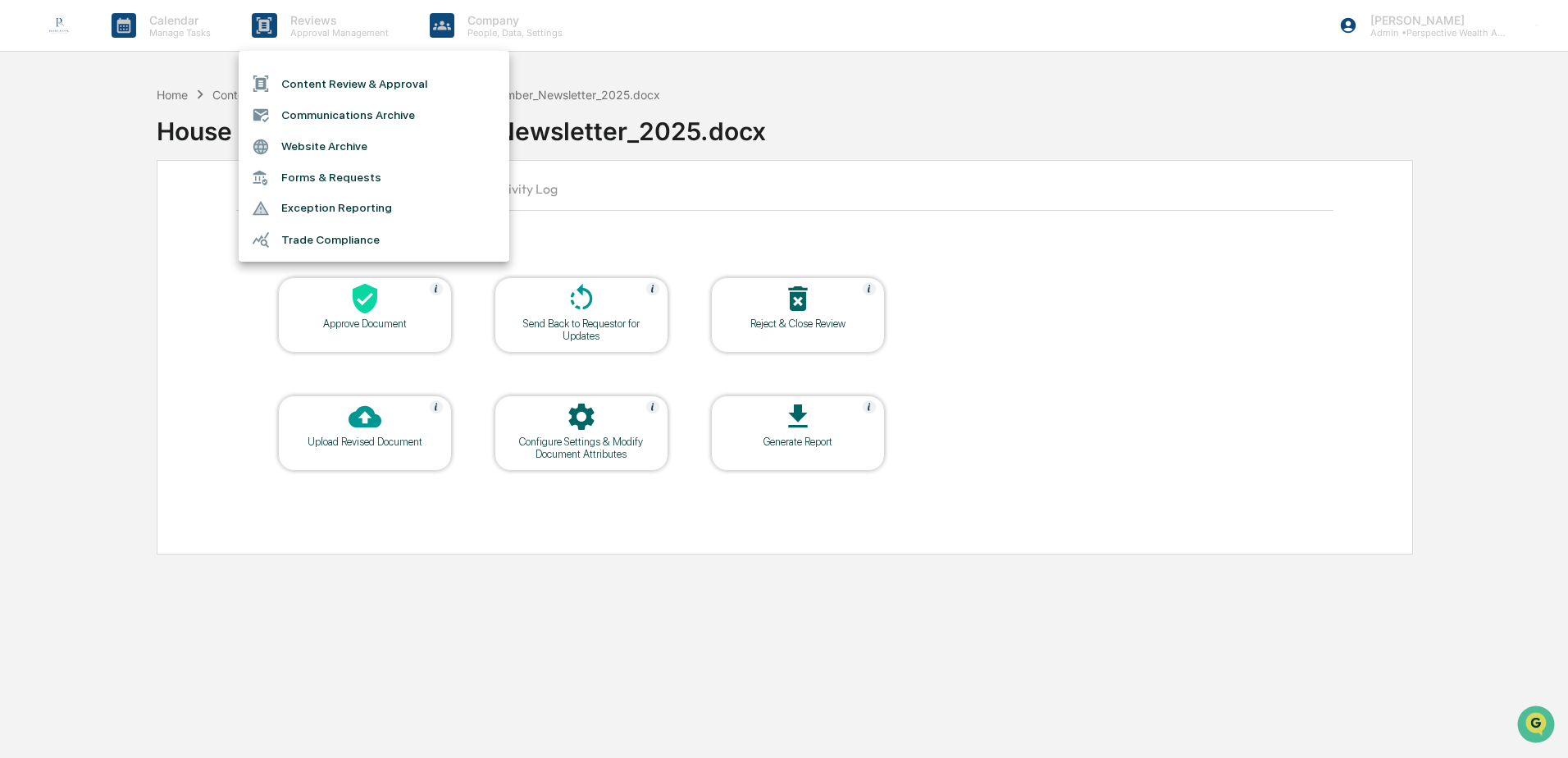
click at [822, 105] on div at bounding box center [784, 379] width 1568 height 758
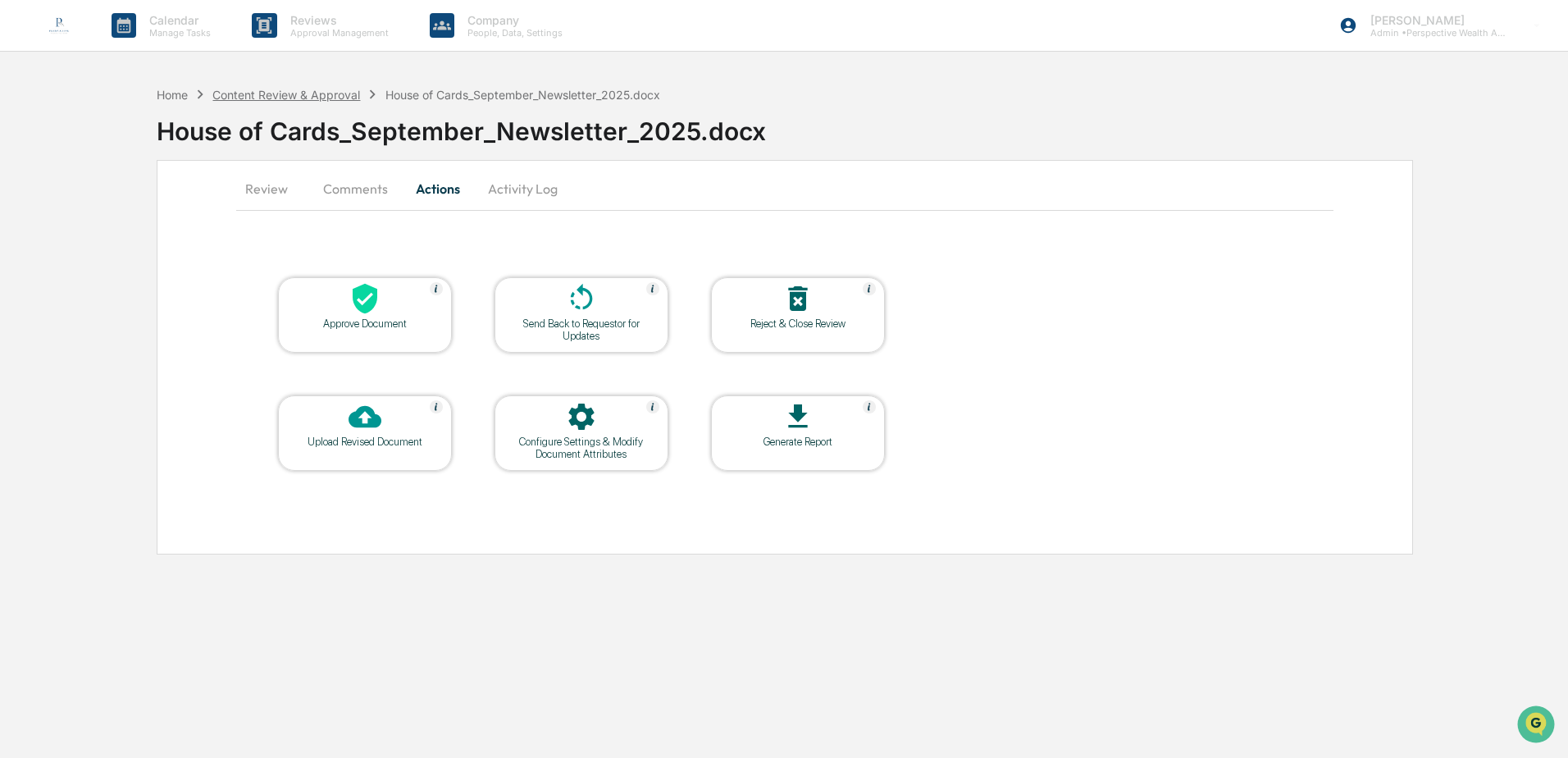
click at [300, 89] on div "Content Review & Approval" at bounding box center [286, 94] width 148 height 14
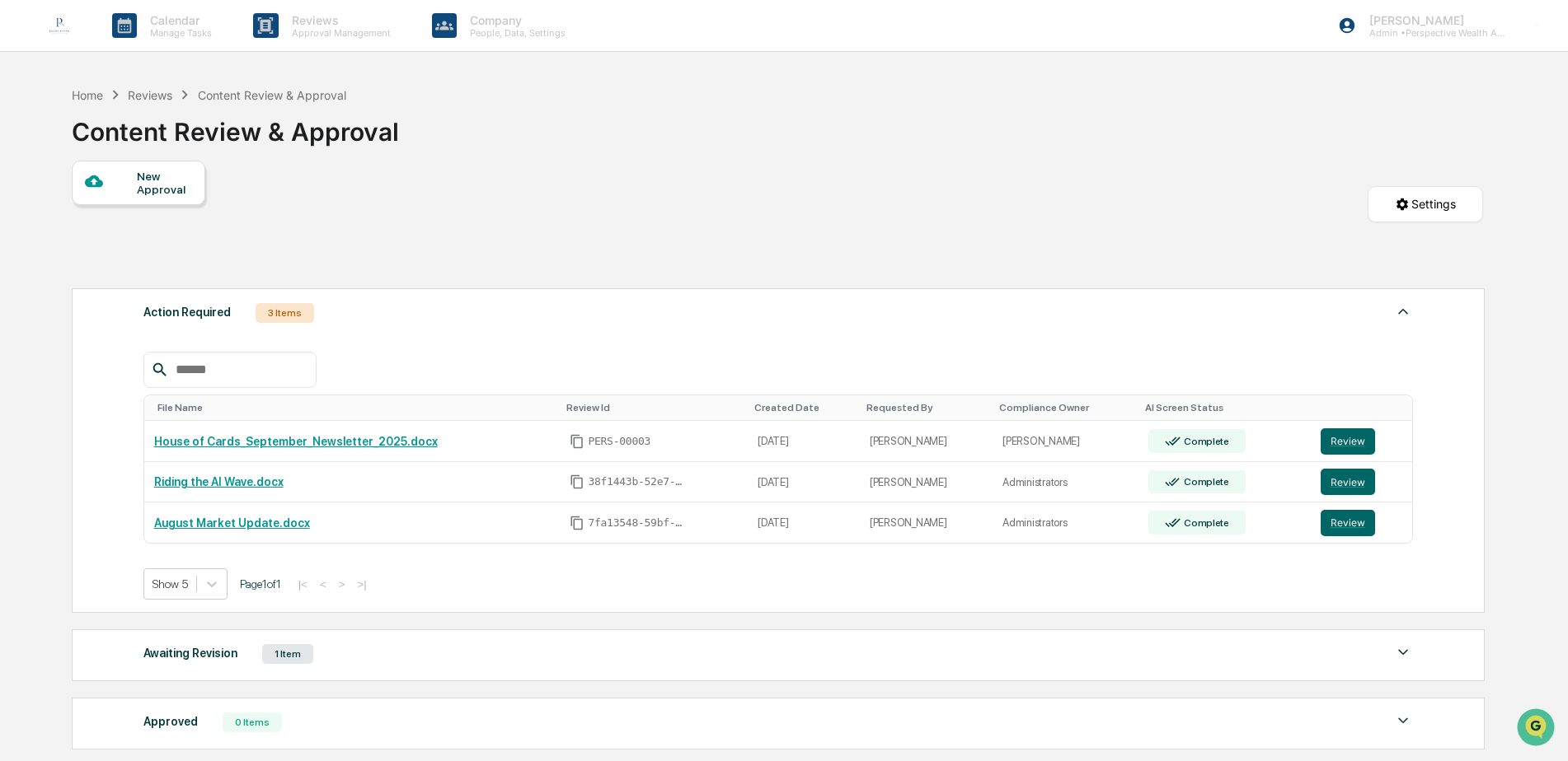
click at [1399, 308] on img at bounding box center [1403, 311] width 20 height 20
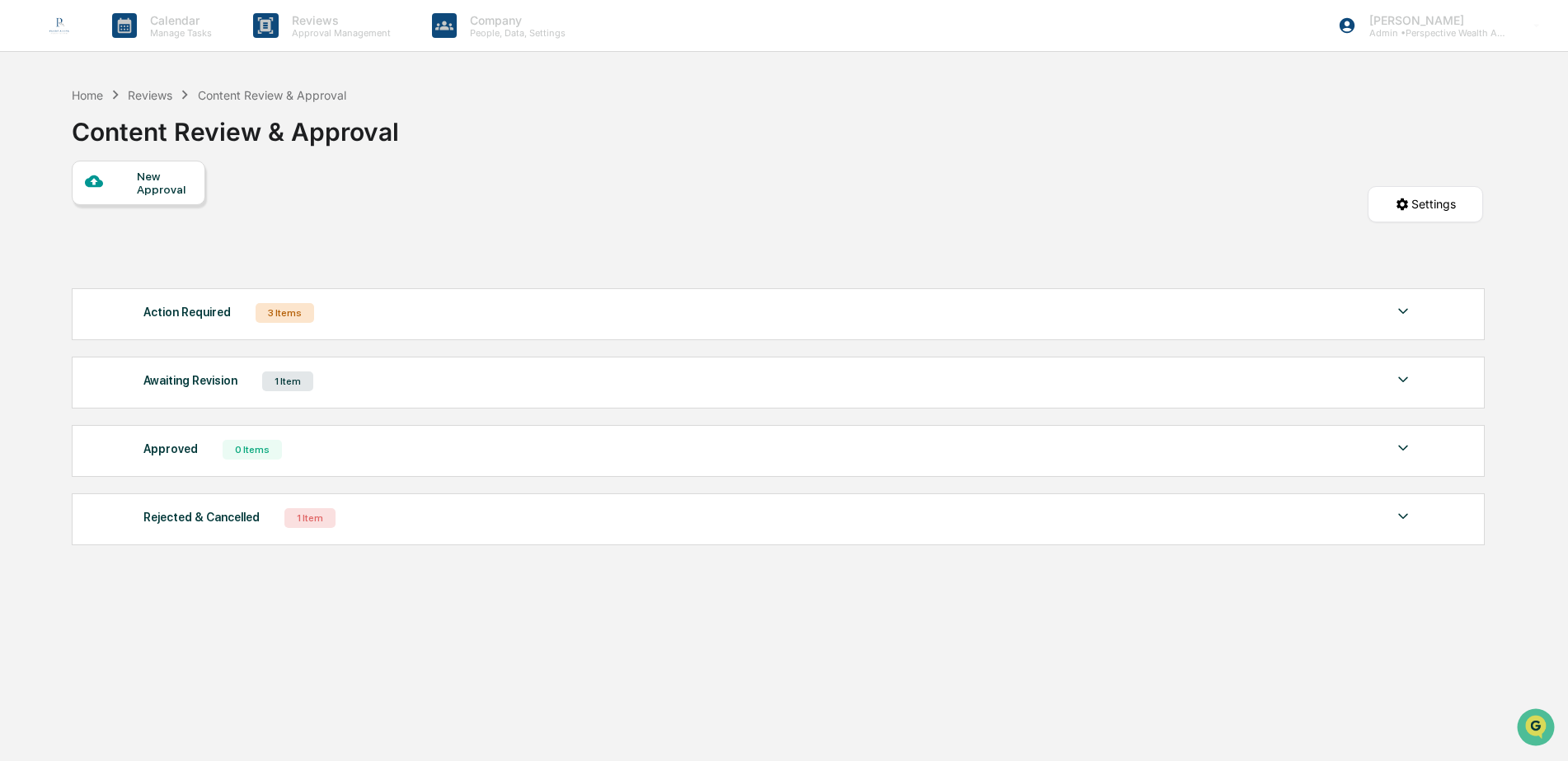
click at [405, 319] on div "Action Required 3 Items" at bounding box center [778, 312] width 1270 height 23
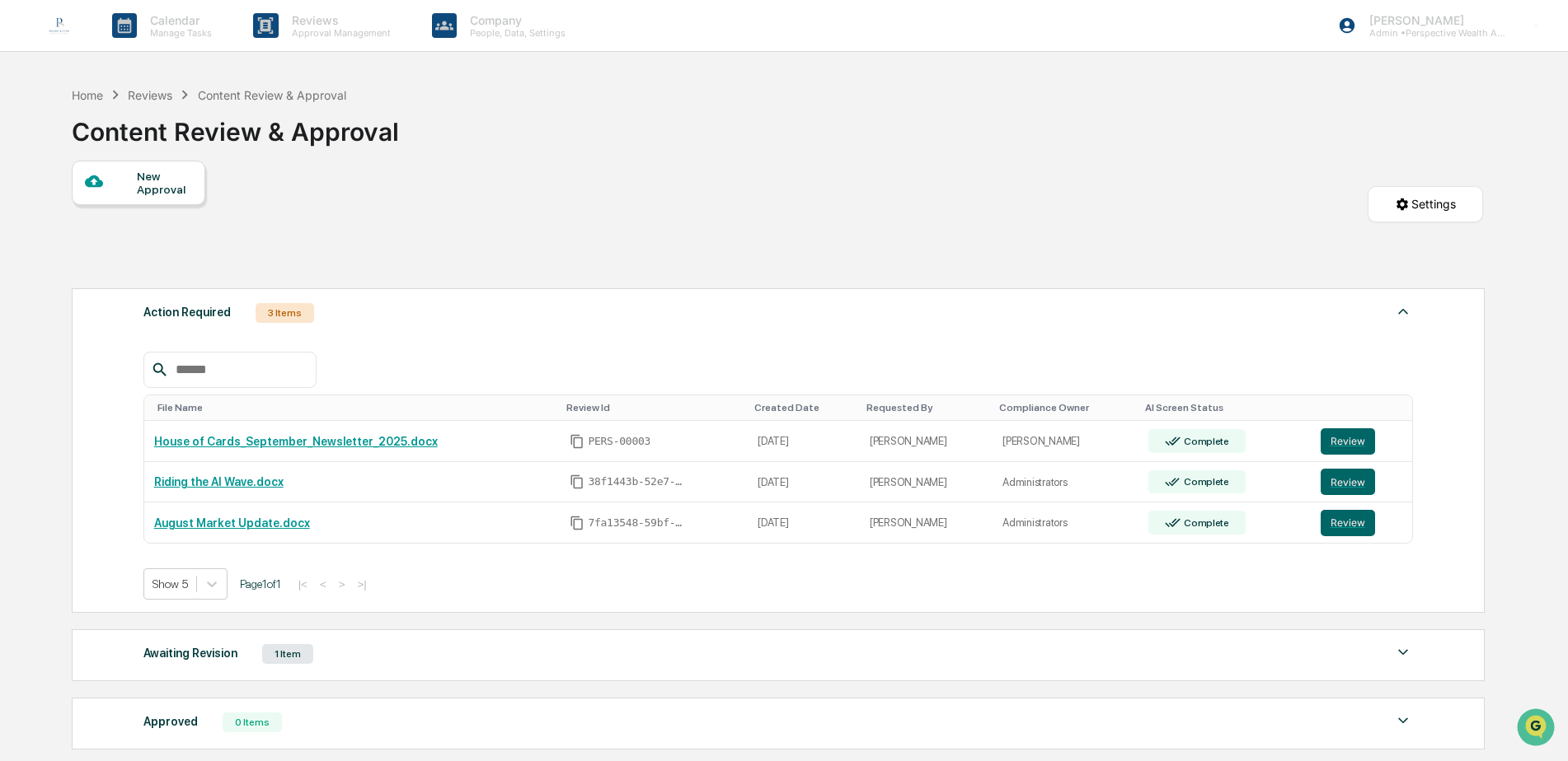
click at [1405, 312] on img at bounding box center [1403, 311] width 20 height 20
click at [1401, 310] on img at bounding box center [1403, 311] width 20 height 20
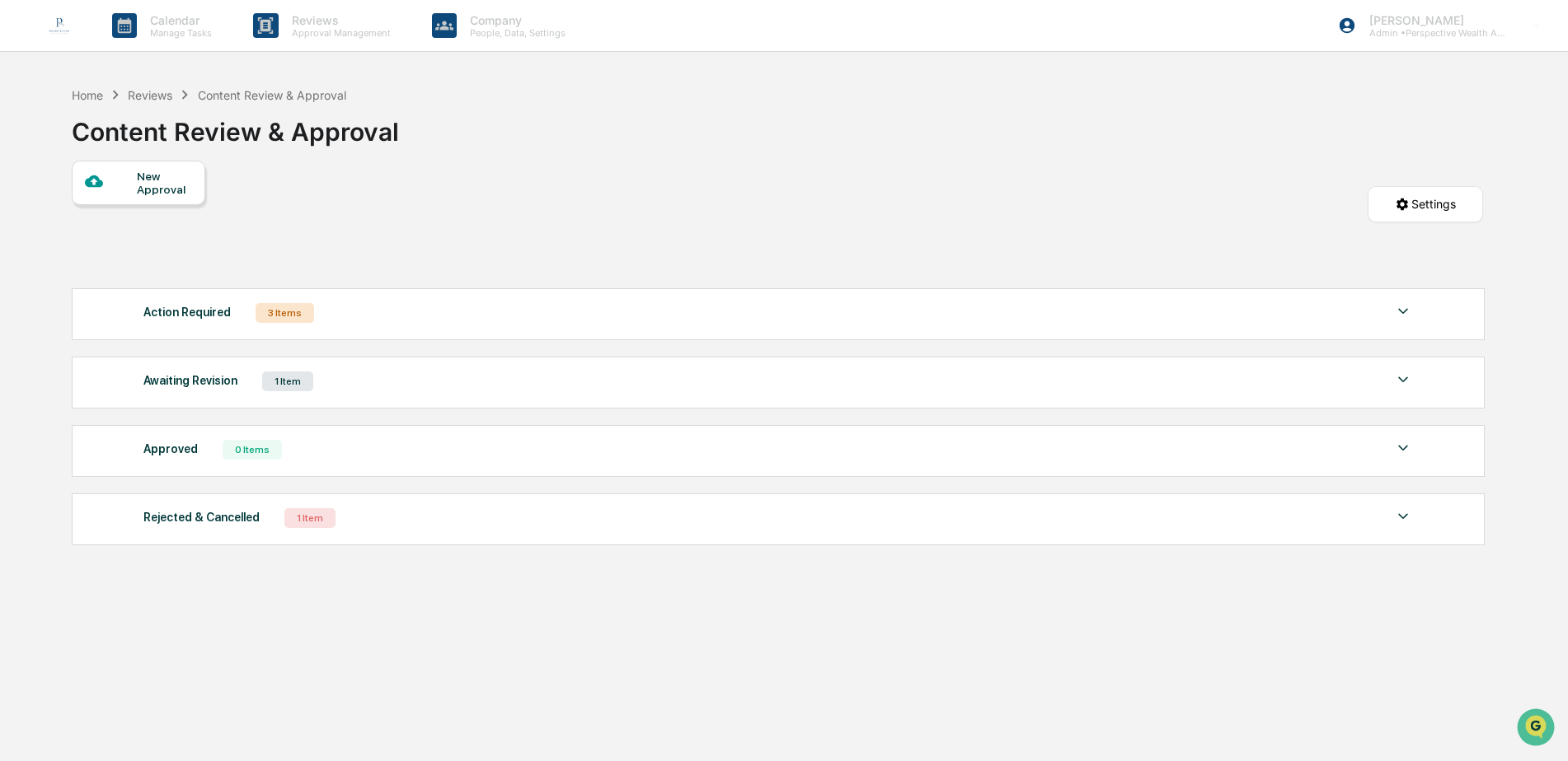
click at [353, 319] on div "Action Required 3 Items" at bounding box center [778, 312] width 1270 height 23
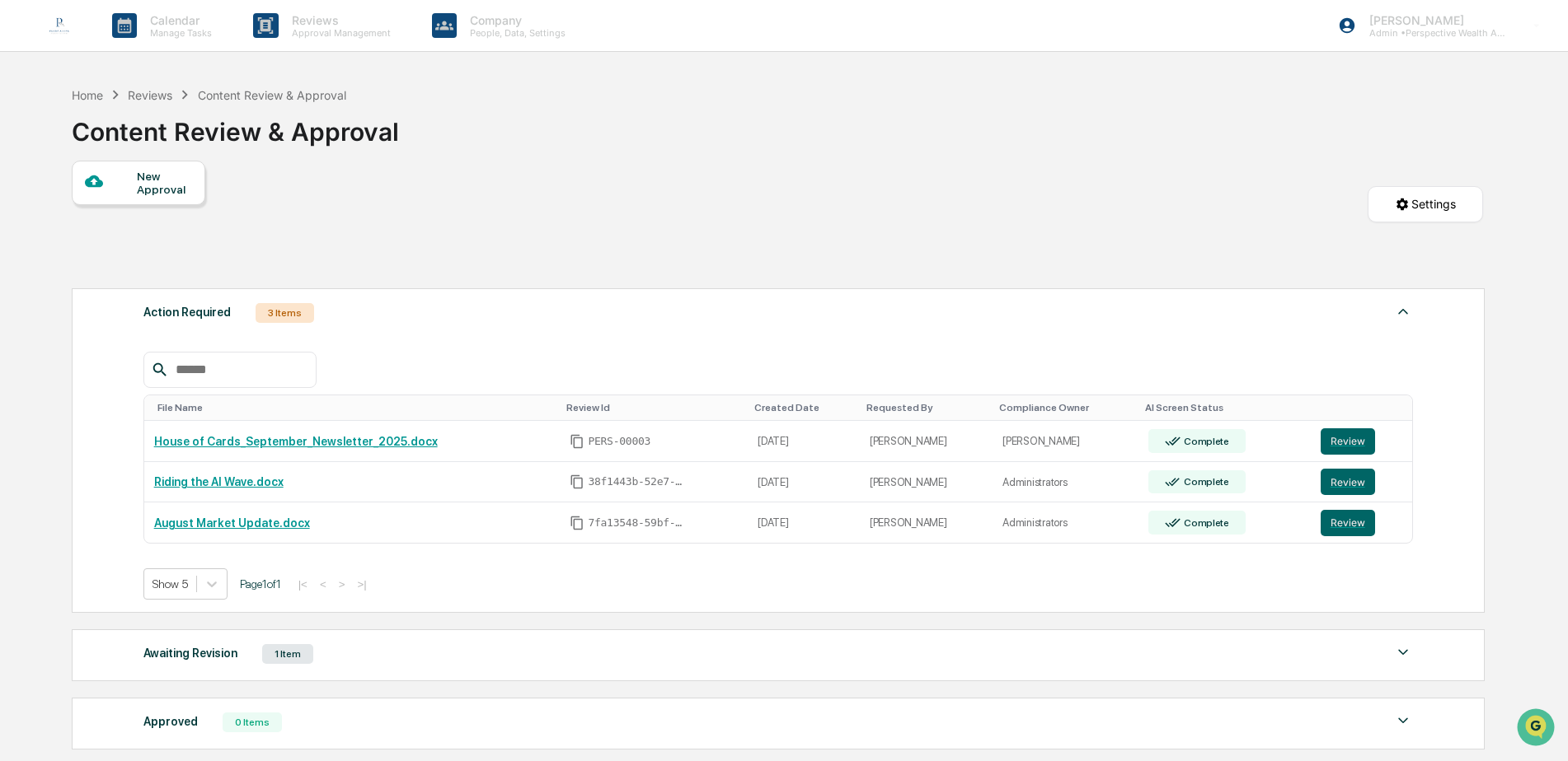
click at [353, 319] on div "Action Required 3 Items" at bounding box center [778, 312] width 1270 height 23
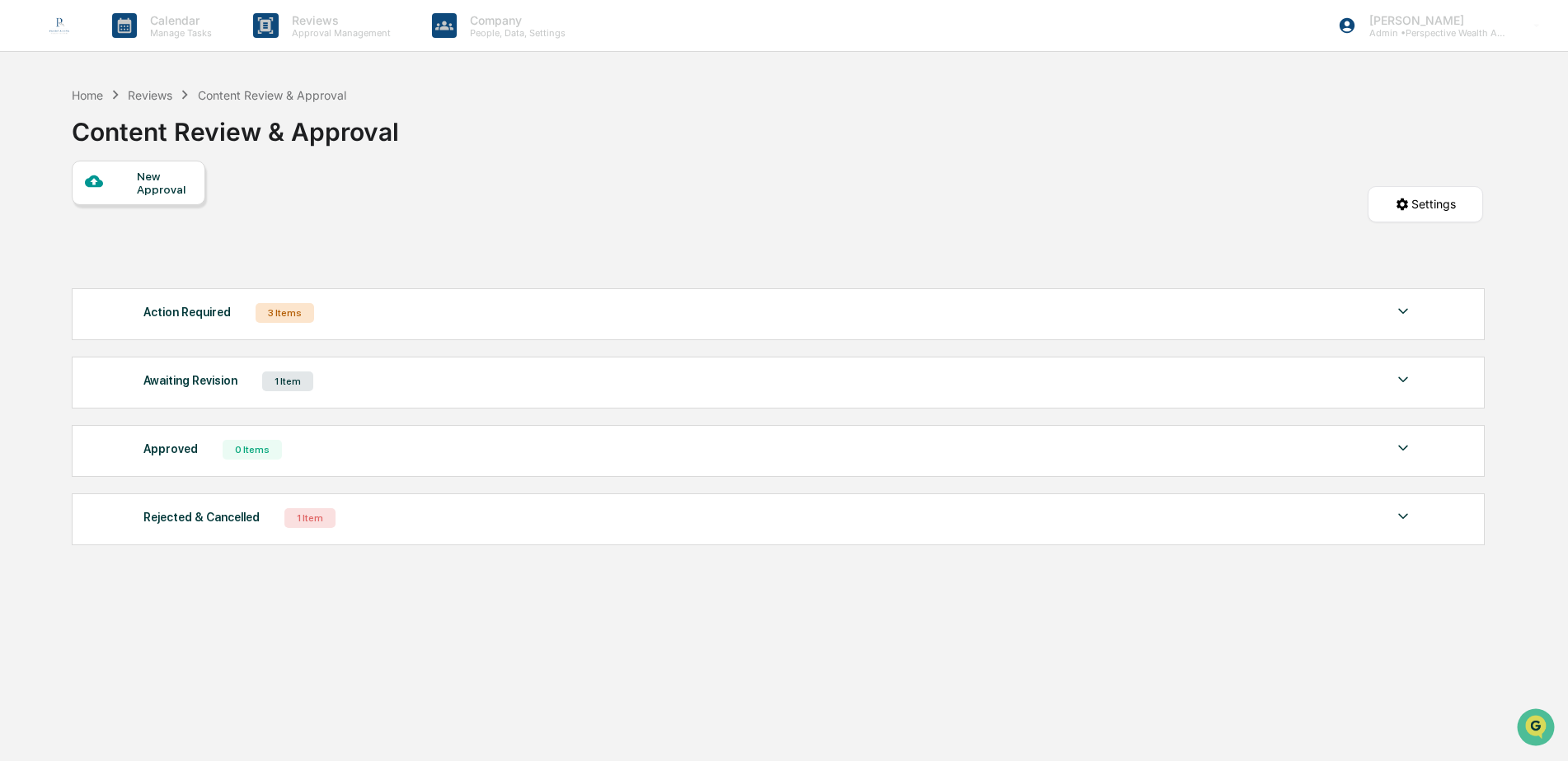
click at [267, 95] on div "Content Review & Approval" at bounding box center [272, 95] width 149 height 14
